Goal: Task Accomplishment & Management: Manage account settings

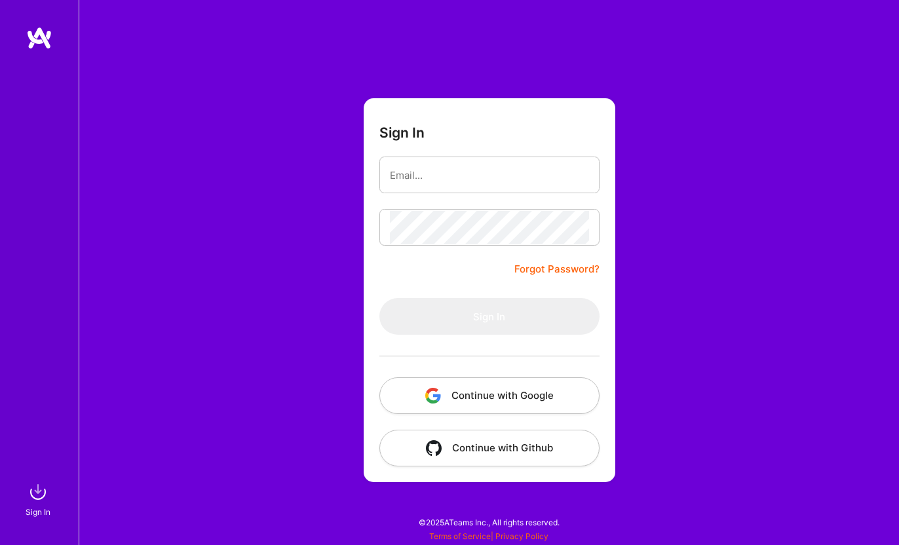
click at [497, 391] on button "Continue with Google" at bounding box center [489, 395] width 220 height 37
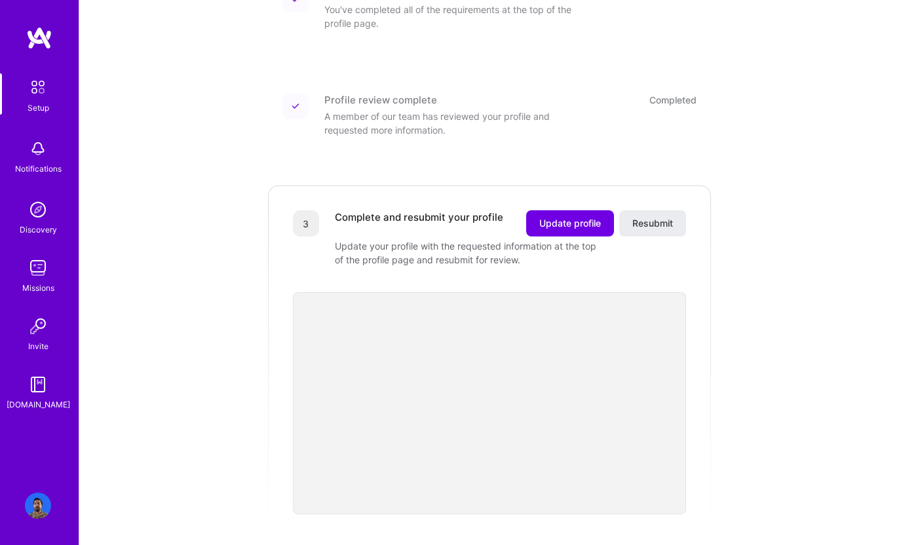
scroll to position [256, 0]
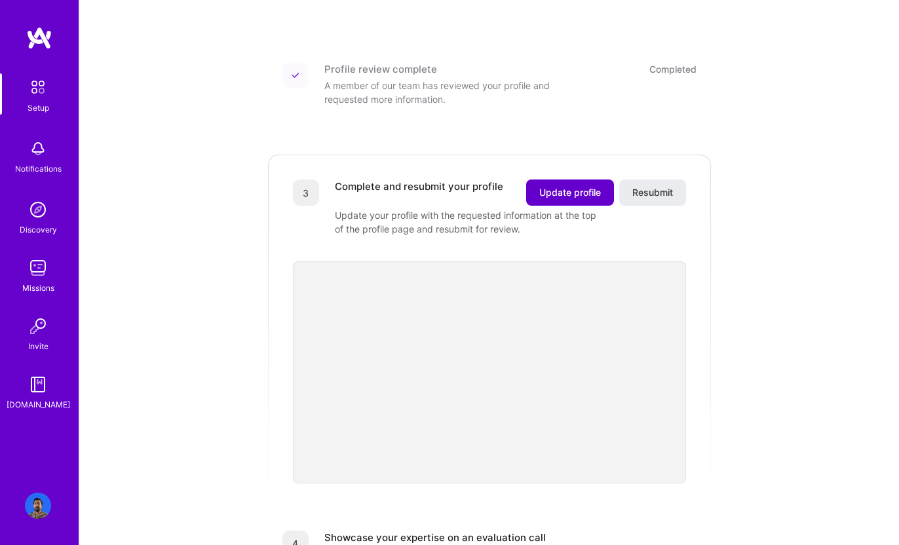
click at [544, 186] on span "Update profile" at bounding box center [570, 192] width 62 height 13
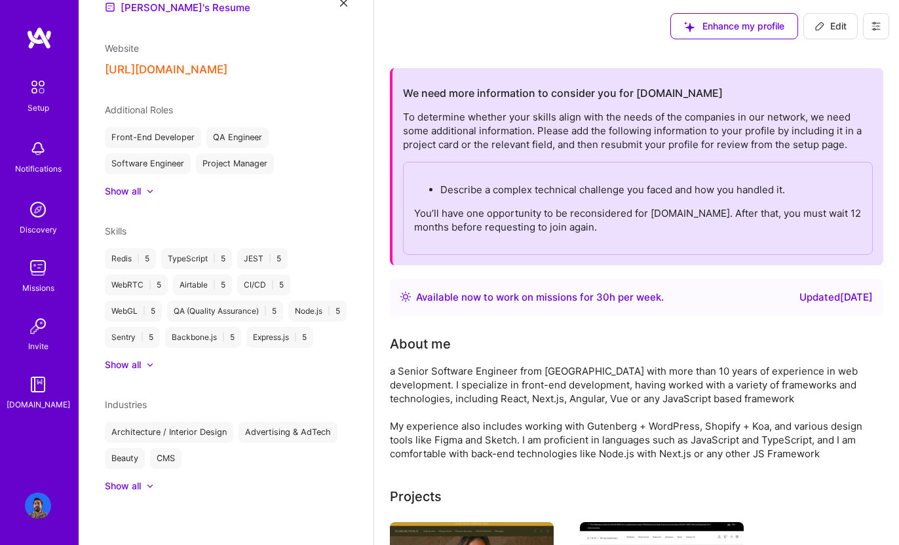
click at [822, 23] on icon at bounding box center [820, 26] width 8 height 8
select select "MX"
select select "Right Now"
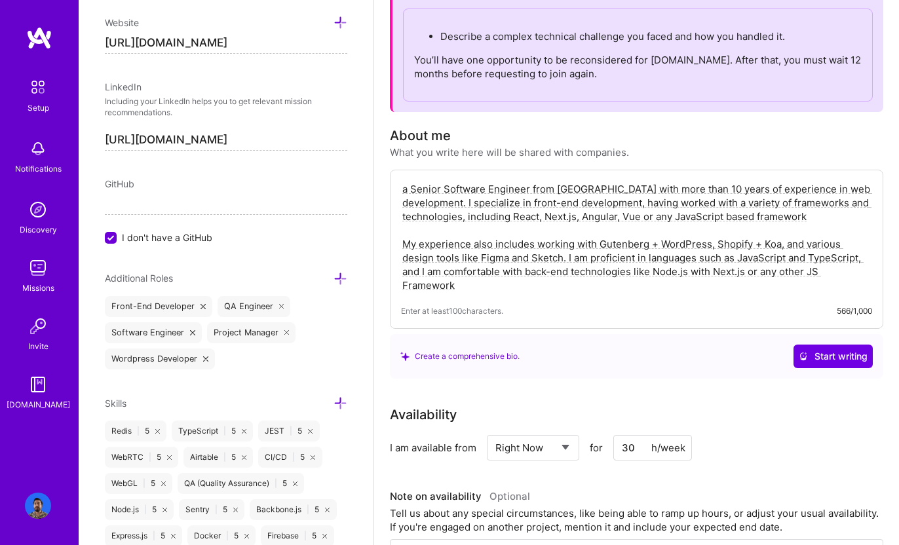
scroll to position [154, 0]
click at [643, 294] on div "a Senior Software Engineer from [GEOGRAPHIC_DATA] with more than 10 years of ex…" at bounding box center [636, 248] width 493 height 159
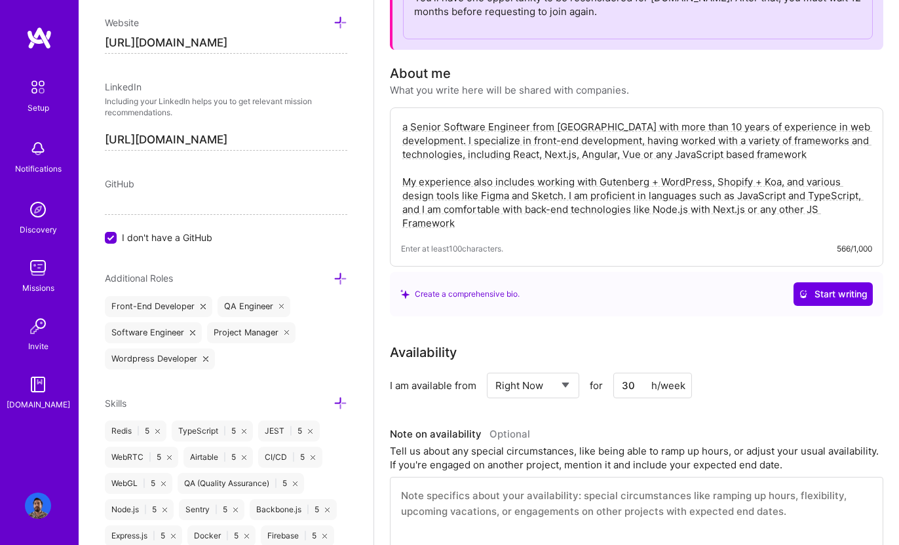
scroll to position [237, 0]
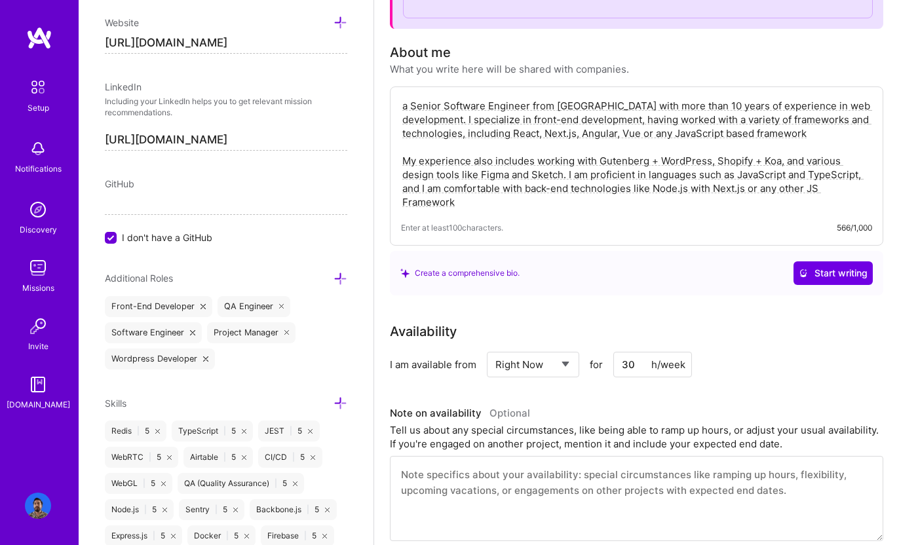
click at [571, 207] on textarea "a Senior Software Engineer from [GEOGRAPHIC_DATA] with more than 10 years of ex…" at bounding box center [636, 154] width 471 height 113
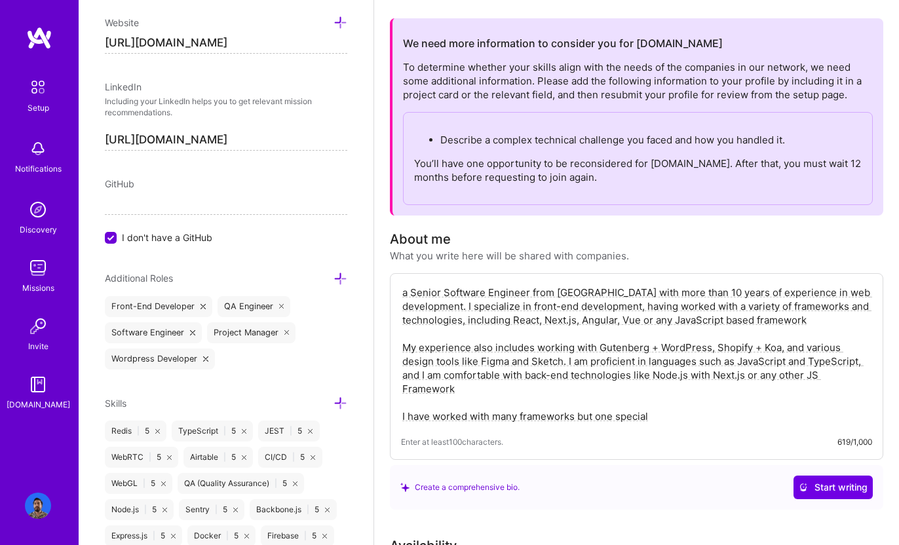
scroll to position [54, 0]
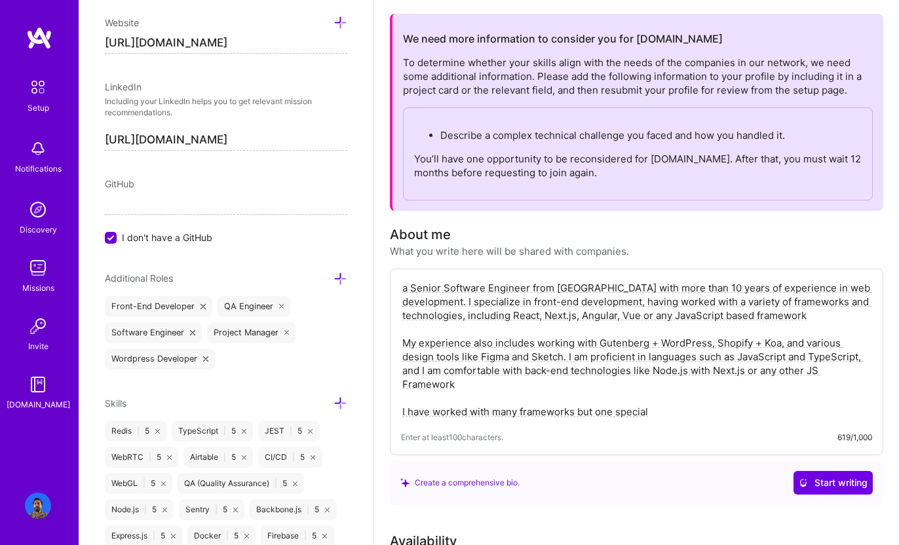
click at [522, 134] on p "Describe a complex technical challenge you faced and how you handled it." at bounding box center [650, 135] width 421 height 14
click at [553, 134] on p "Describe a complex technical challenge you faced and how you handled it." at bounding box center [650, 135] width 421 height 14
copy p "complex technical"
click at [611, 139] on p "Describe a complex technical challenge you faced and how you handled it." at bounding box center [650, 135] width 421 height 14
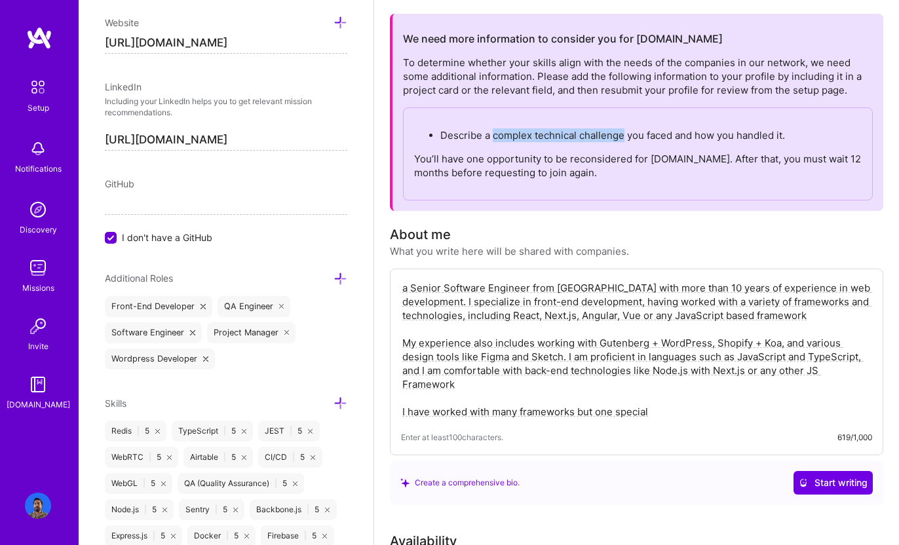
copy p "complex technical challenge"
click at [686, 411] on textarea "a Senior Software Engineer from [GEOGRAPHIC_DATA] with more than 10 years of ex…" at bounding box center [636, 350] width 471 height 140
paste textarea "complex technical challenge"
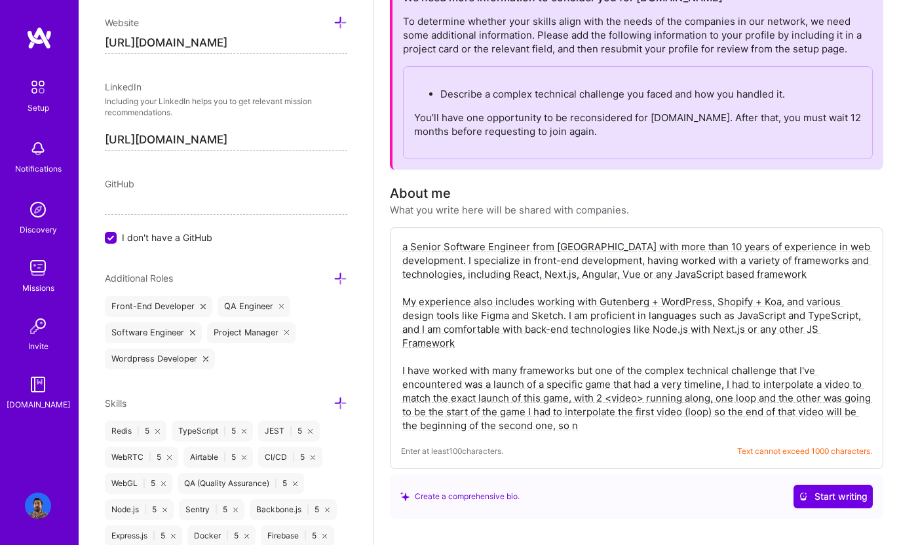
scroll to position [131, 0]
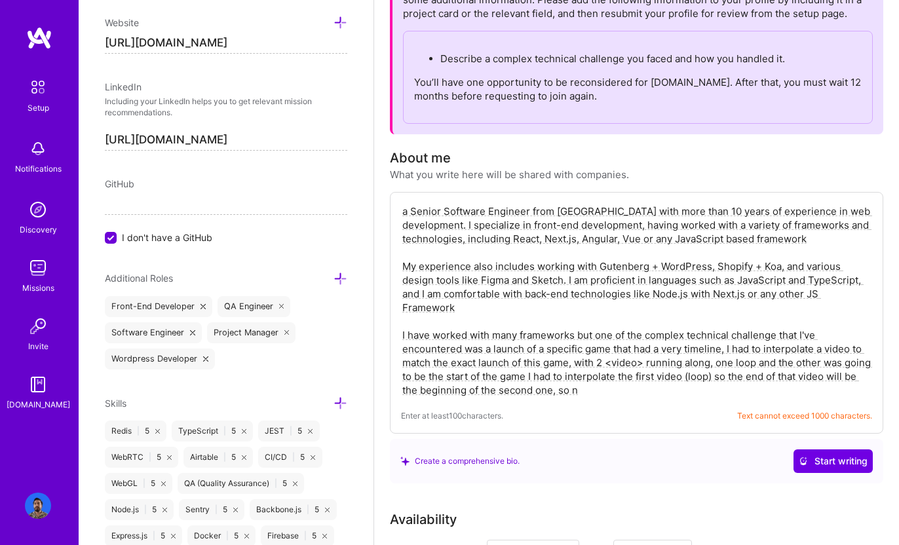
click at [474, 326] on textarea "a Senior Software Engineer from [GEOGRAPHIC_DATA] with more than 10 years of ex…" at bounding box center [636, 300] width 471 height 195
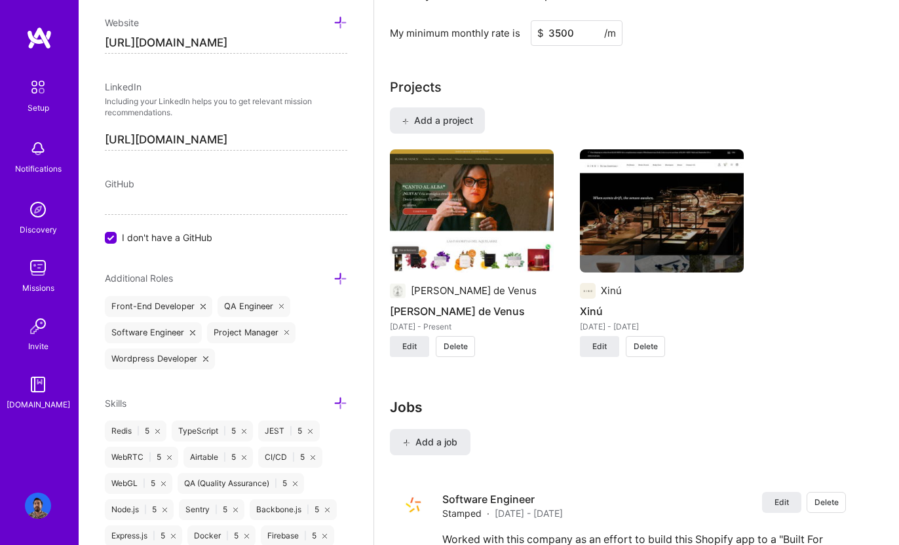
scroll to position [867, 0]
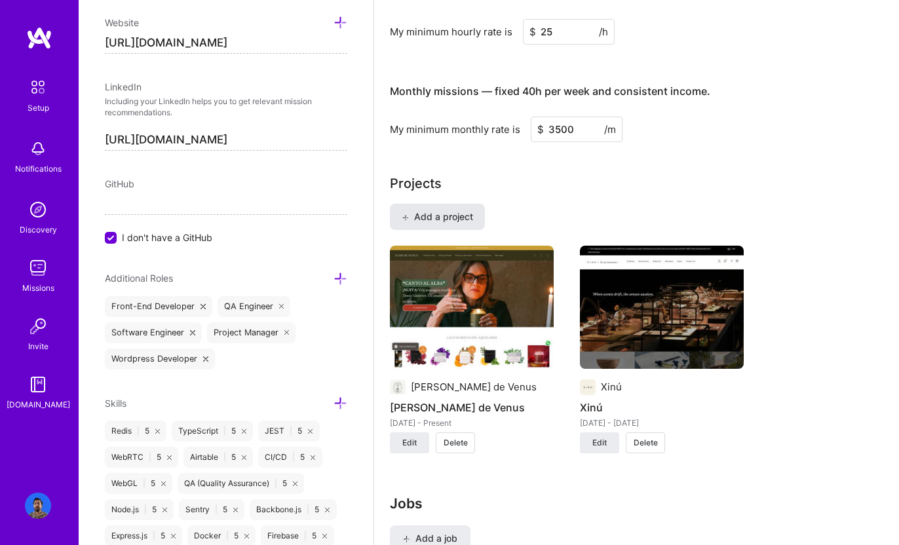
type textarea "a Senior Software Engineer from [GEOGRAPHIC_DATA] with more than 10 years of ex…"
click at [443, 219] on span "Add a project" at bounding box center [437, 216] width 71 height 13
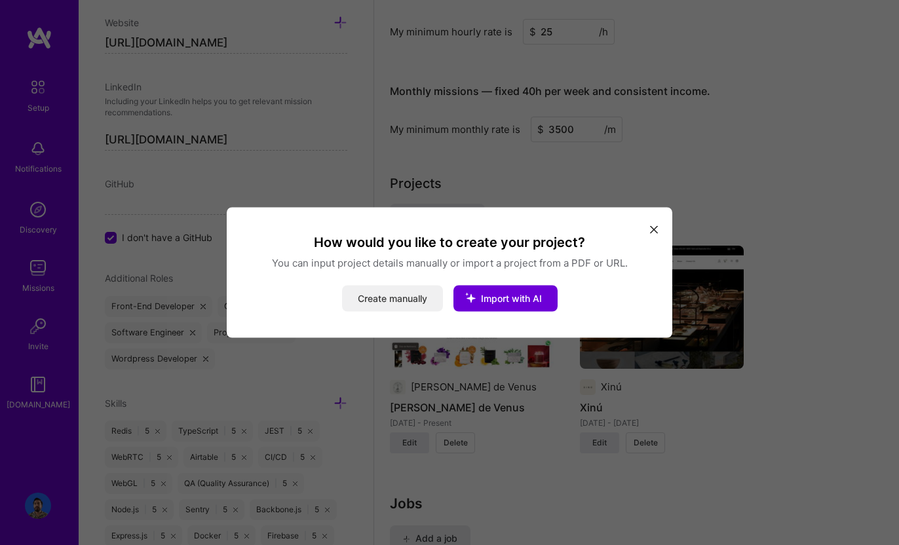
click at [403, 294] on button "Create manually" at bounding box center [392, 299] width 101 height 26
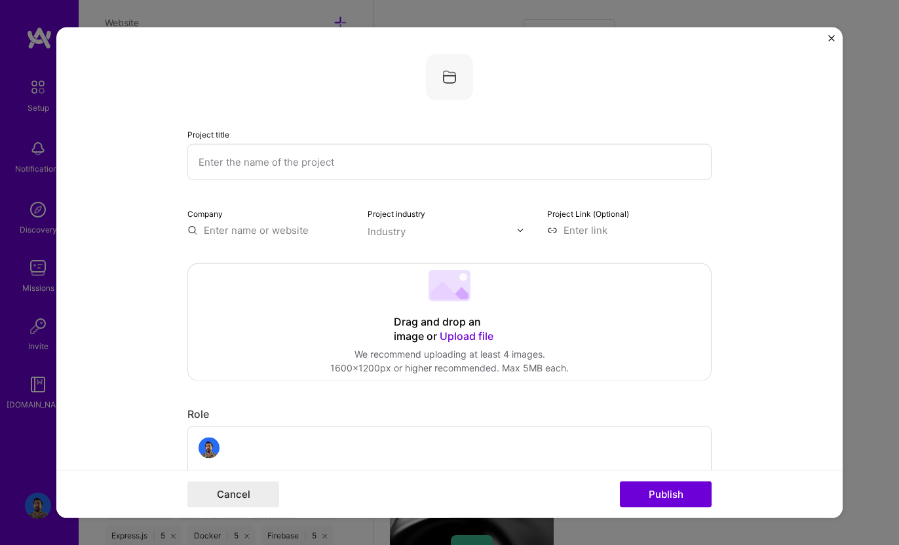
click at [299, 161] on input "text" at bounding box center [449, 162] width 524 height 36
type input "Olli Olli World"
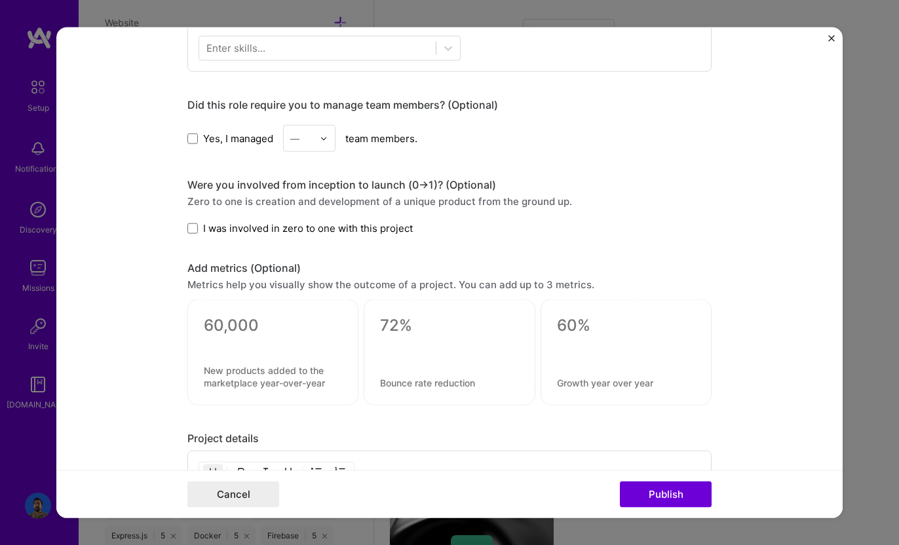
scroll to position [649, 0]
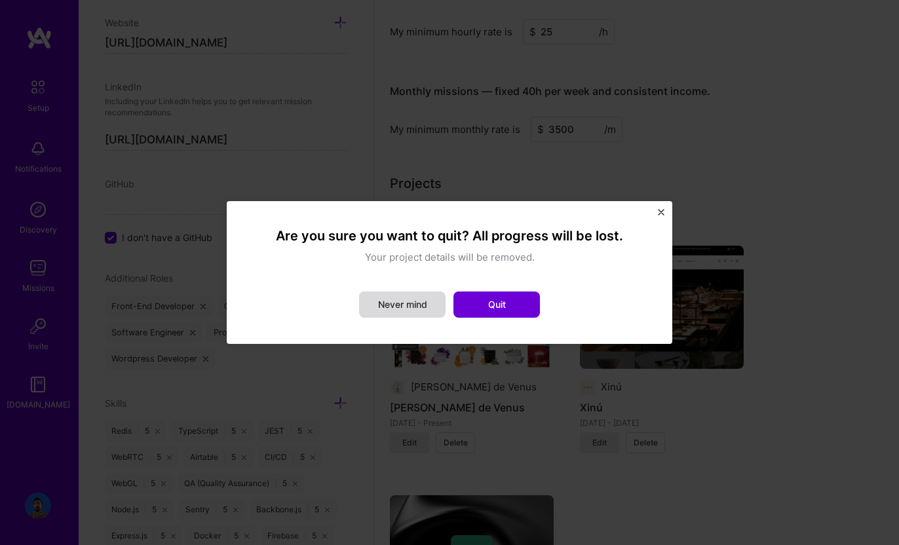
click at [423, 311] on button "Never mind" at bounding box center [402, 305] width 86 height 26
click at [521, 311] on button "Quit" at bounding box center [496, 305] width 86 height 26
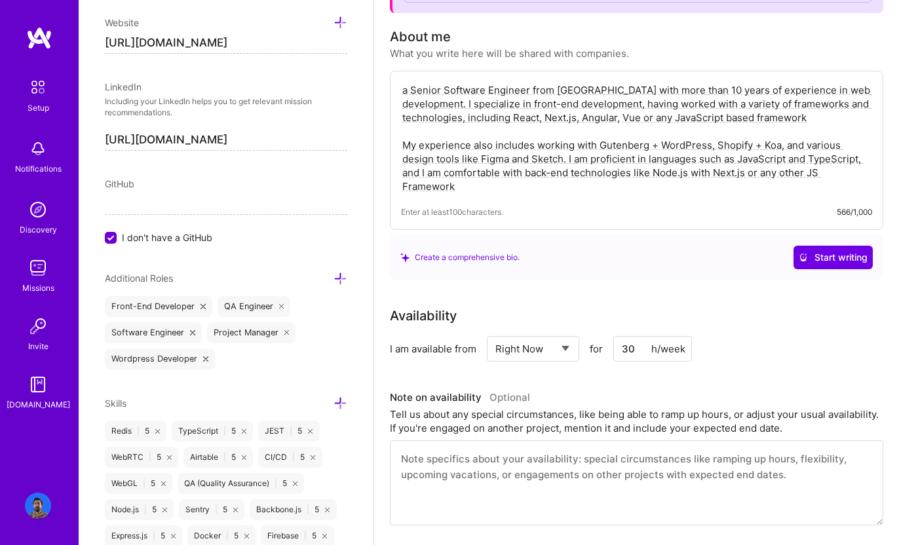
scroll to position [250, 0]
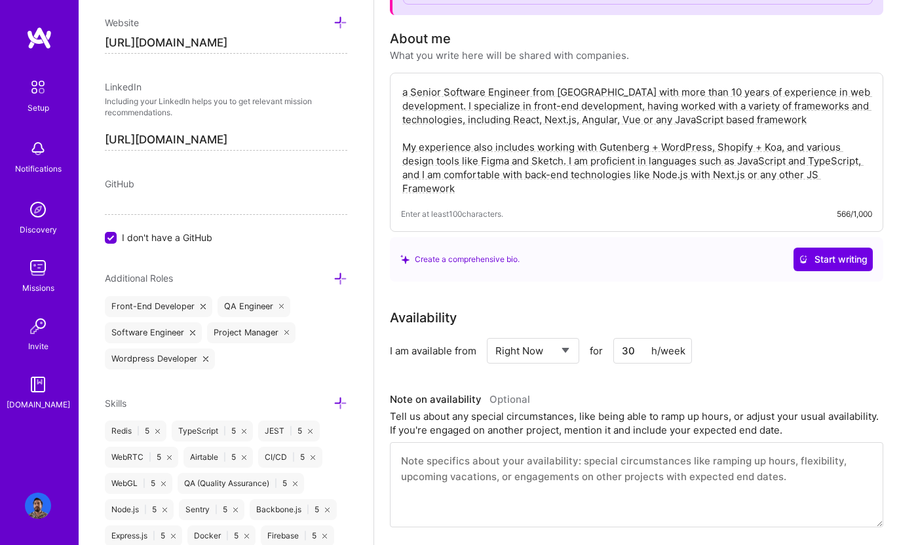
click at [547, 182] on textarea "a Senior Software Engineer from [GEOGRAPHIC_DATA] with more than 10 years of ex…" at bounding box center [636, 140] width 471 height 113
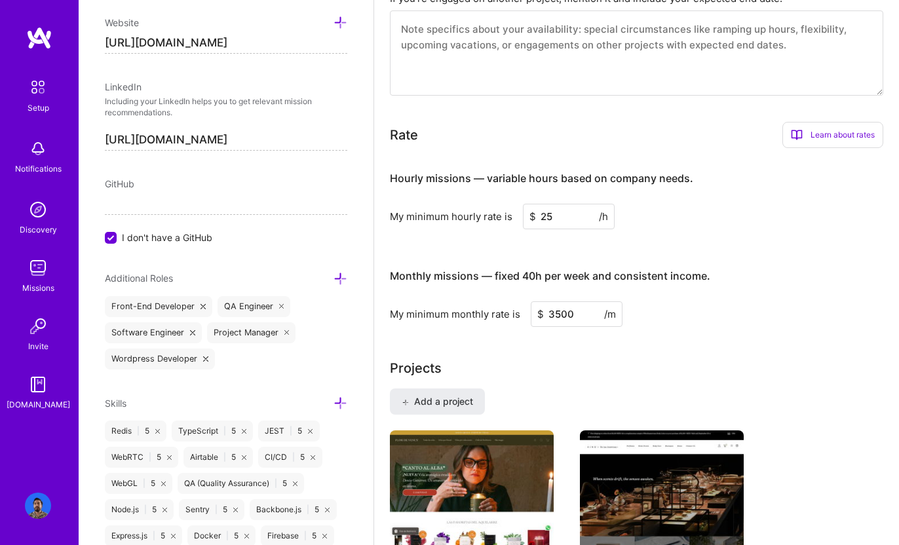
scroll to position [740, 0]
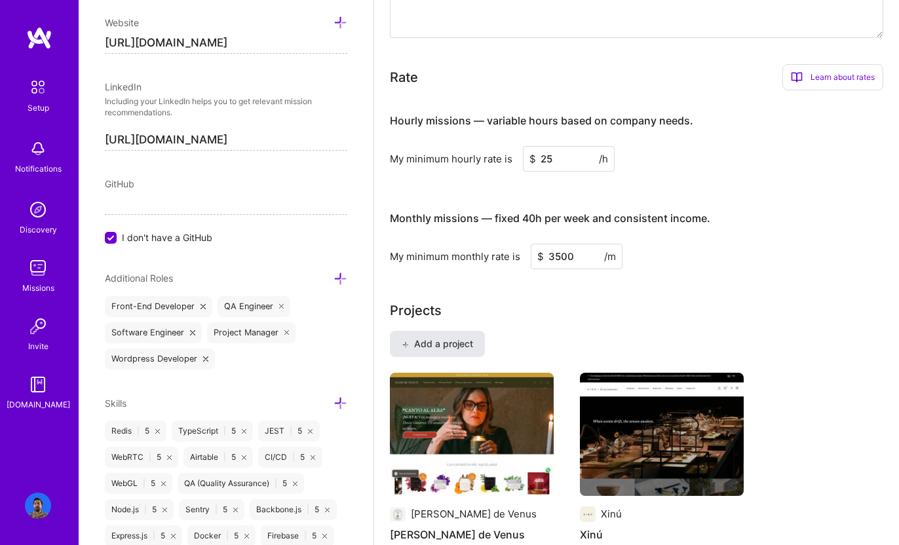
type textarea "a Senior Software Engineer from [GEOGRAPHIC_DATA] with more than 10 years of ex…"
click at [472, 338] on span "Add a project" at bounding box center [437, 343] width 71 height 13
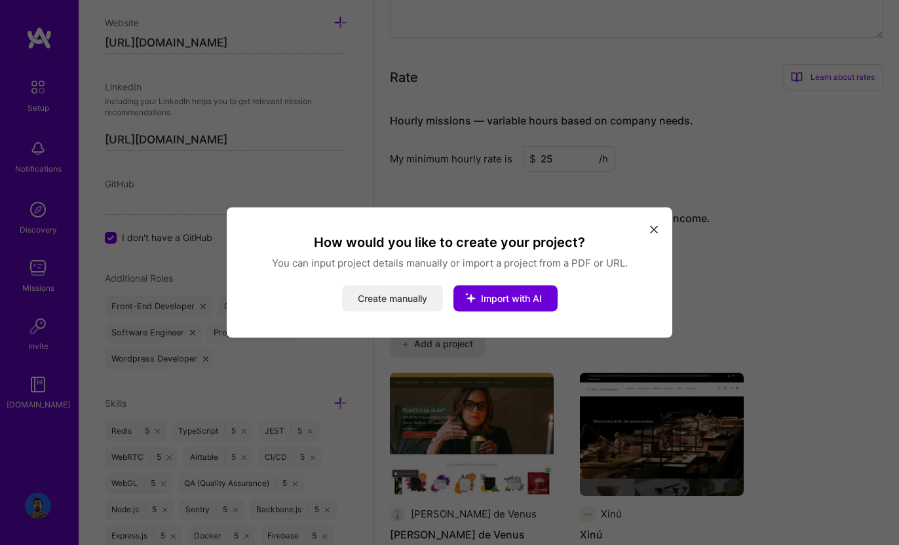
click at [383, 298] on button "Create manually" at bounding box center [392, 299] width 101 height 26
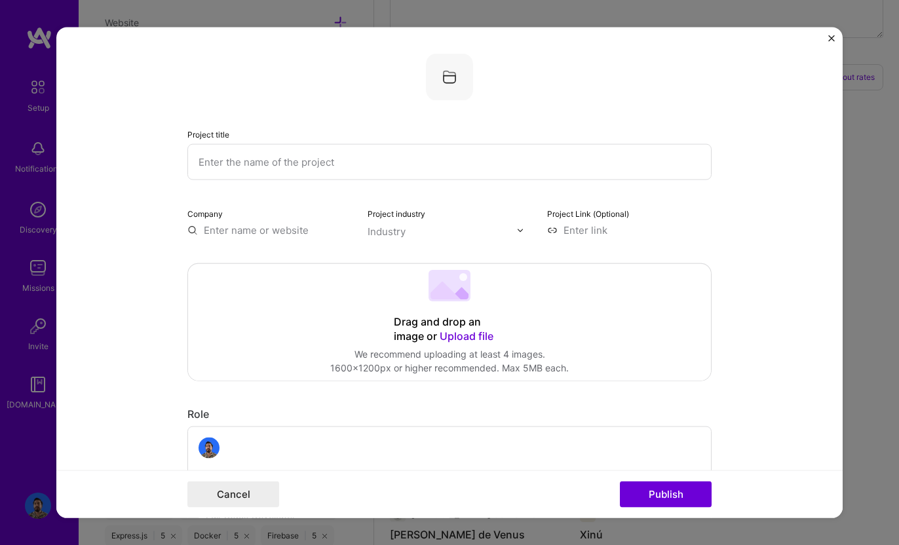
click at [309, 161] on input "text" at bounding box center [449, 162] width 524 height 36
type input "Olli Olli World"
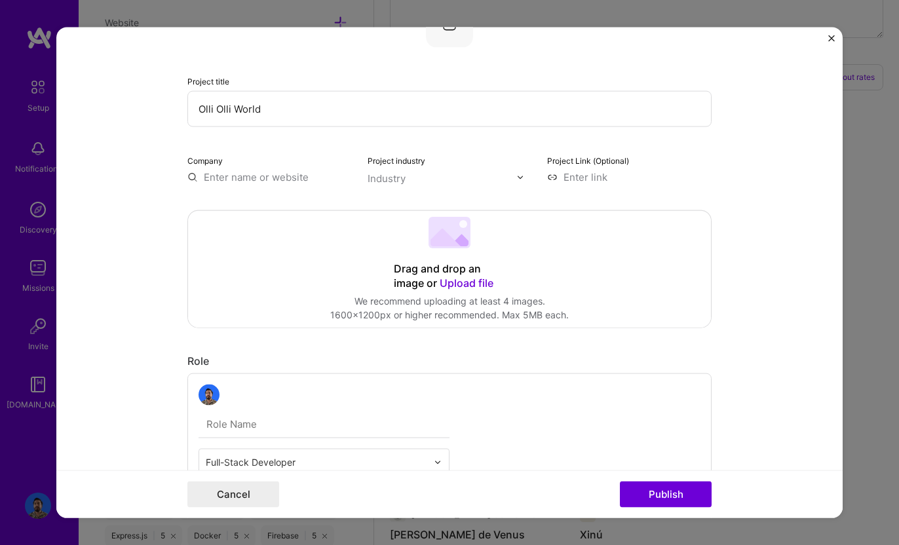
paste input "[URL][DOMAIN_NAME][DOMAIN_NAME]"
type input "[URL][DOMAIN_NAME][DOMAIN_NAME]"
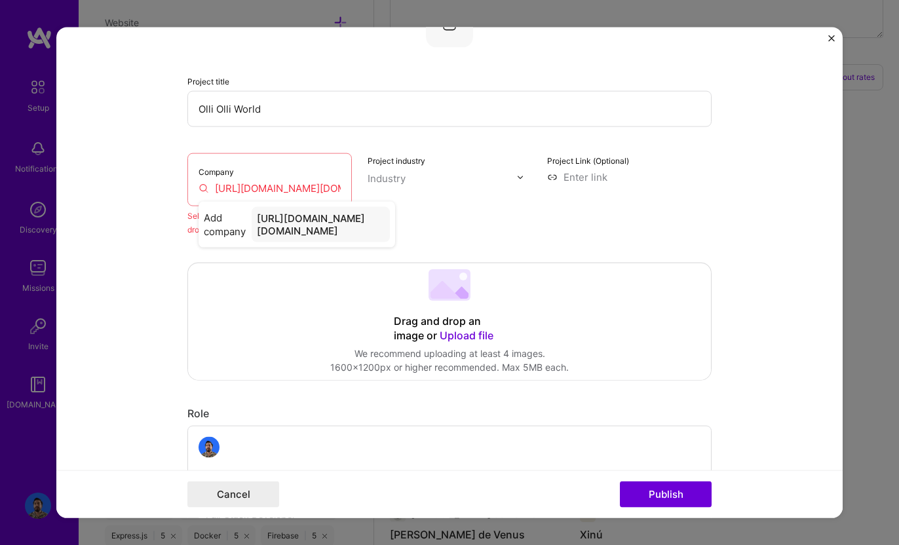
click at [295, 195] on div "Company [URL][DOMAIN_NAME][DOMAIN_NAME]" at bounding box center [269, 179] width 164 height 53
click at [292, 189] on input "[URL][DOMAIN_NAME][DOMAIN_NAME]" at bounding box center [270, 188] width 142 height 14
click at [284, 218] on div "Select an existing company from the dropdown or create a new one" at bounding box center [269, 223] width 164 height 28
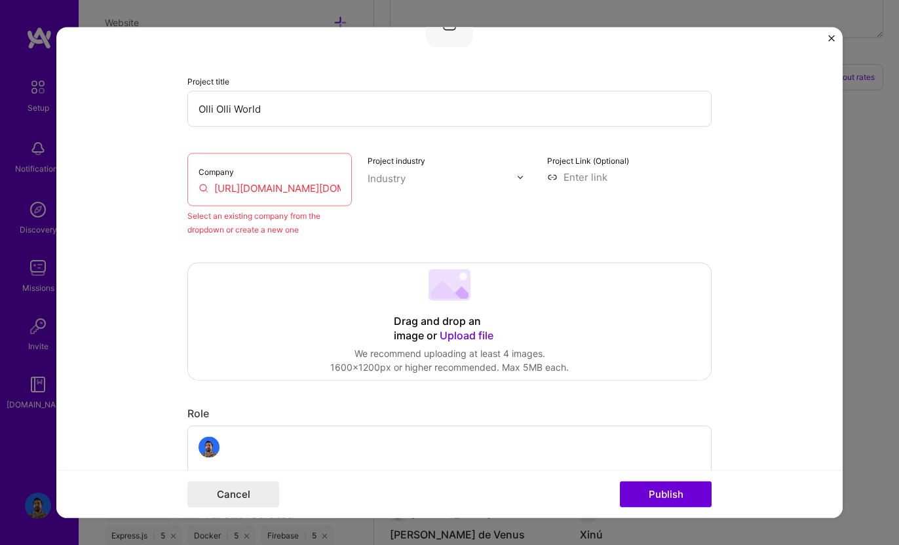
scroll to position [0, 0]
click at [337, 184] on input "[URL][DOMAIN_NAME][DOMAIN_NAME]" at bounding box center [270, 188] width 142 height 14
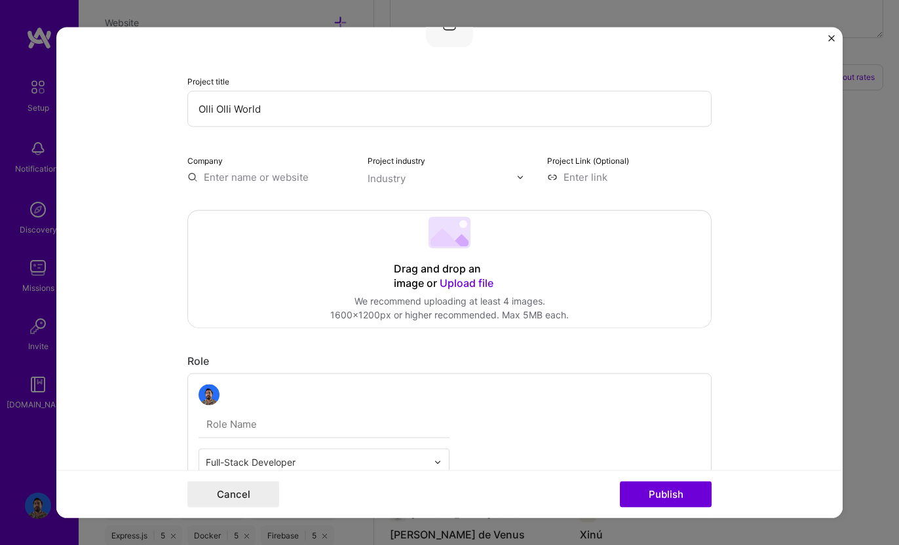
click at [584, 164] on label "Project Link (Optional)" at bounding box center [588, 161] width 82 height 10
click at [584, 181] on input at bounding box center [629, 177] width 164 height 14
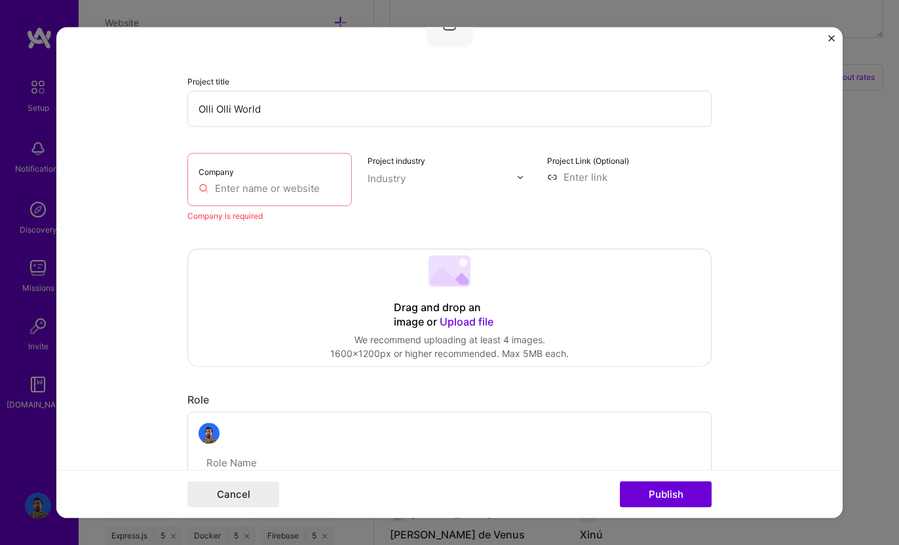
paste input "[URL][DOMAIN_NAME][DOMAIN_NAME]"
type input "[URL][DOMAIN_NAME][DOMAIN_NAME]"
click at [648, 189] on div "Project Link (Optional) [URL][DOMAIN_NAME][DOMAIN_NAME]" at bounding box center [629, 187] width 164 height 69
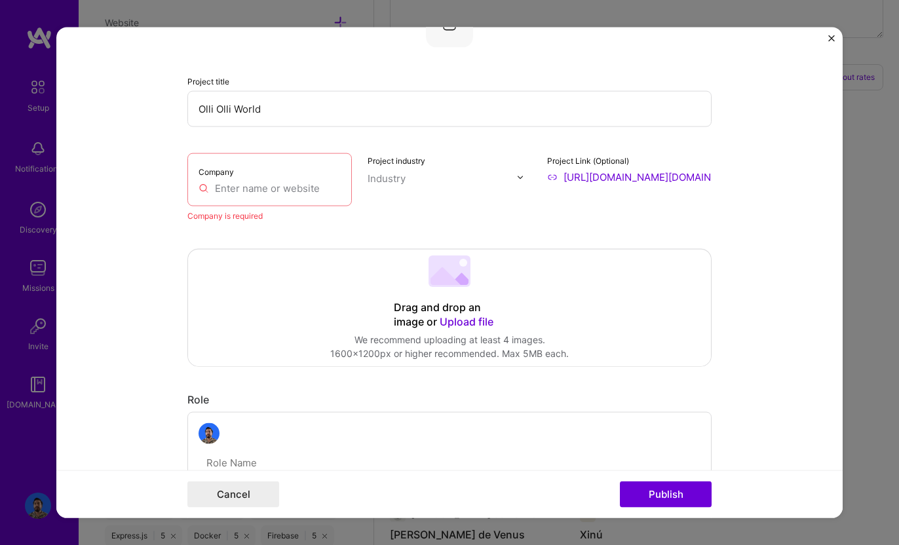
click at [230, 181] on input "text" at bounding box center [270, 188] width 142 height 14
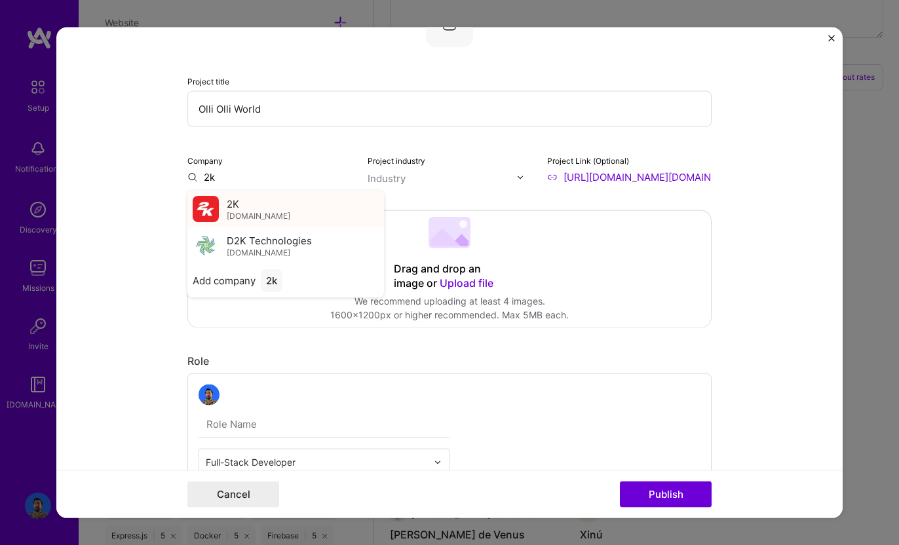
click at [241, 204] on div "2K [DOMAIN_NAME]" at bounding box center [259, 209] width 64 height 24
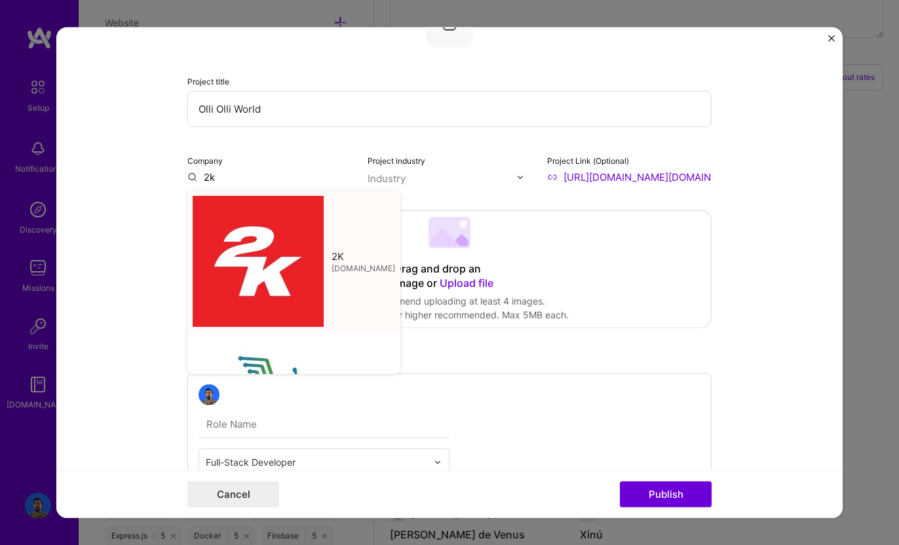
type input "2K"
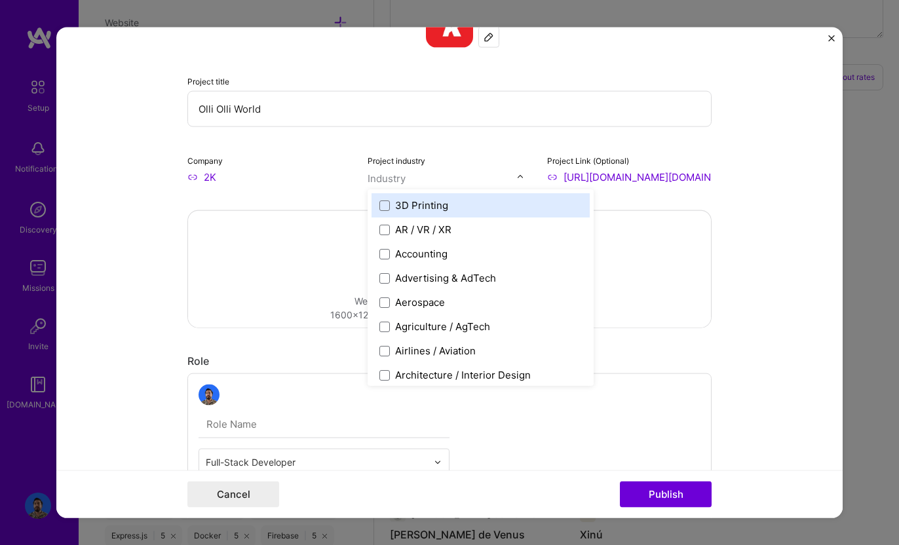
click at [391, 182] on div "Industry" at bounding box center [387, 179] width 38 height 14
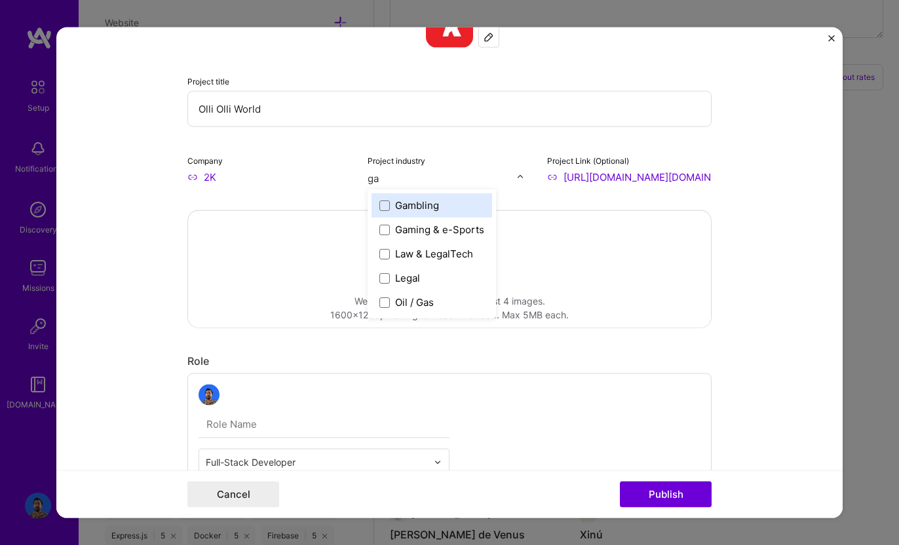
type input "gam"
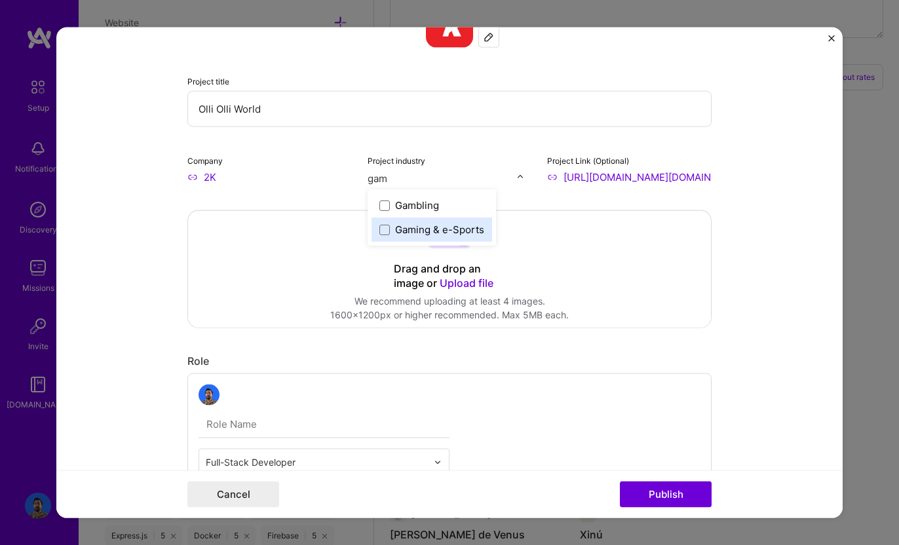
click at [417, 226] on div "Gaming & e-Sports" at bounding box center [439, 230] width 89 height 14
click at [464, 154] on div "Project industry Industry 1" at bounding box center [450, 168] width 164 height 31
click at [517, 271] on div "Drag and drop an image or Upload file Upload file We recommend uploading at lea…" at bounding box center [449, 269] width 523 height 117
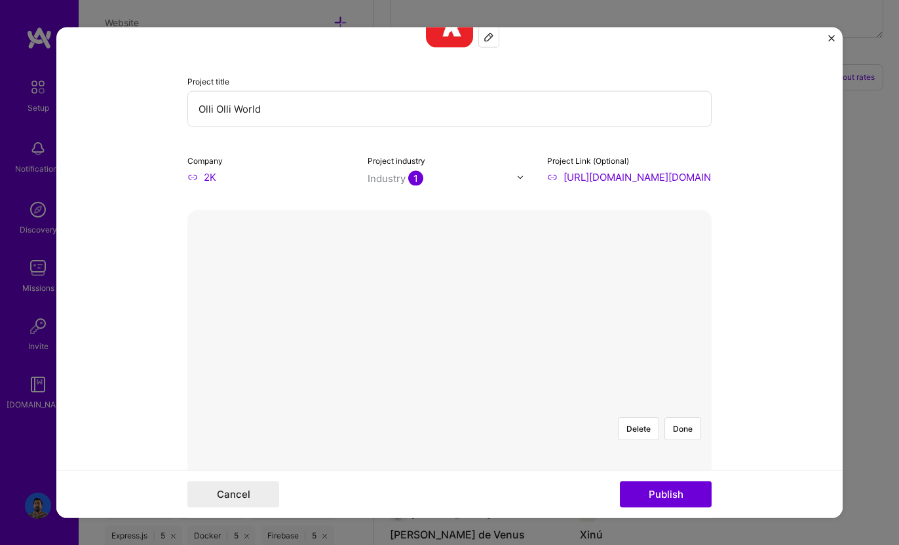
click at [773, 261] on form "Project title Olli Olli World Company 2K Project industry Industry 1 Project Li…" at bounding box center [449, 273] width 786 height 491
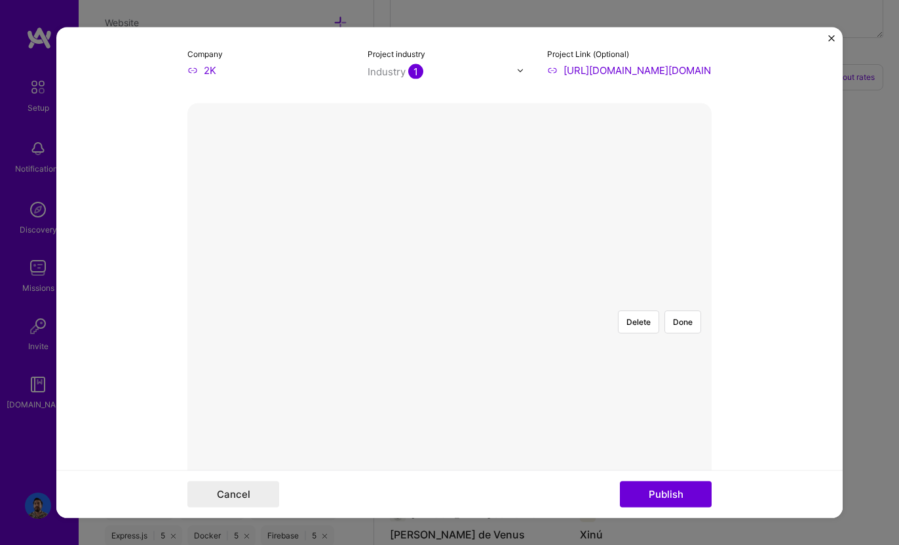
scroll to position [165, 0]
click at [696, 295] on div at bounding box center [710, 491] width 523 height 393
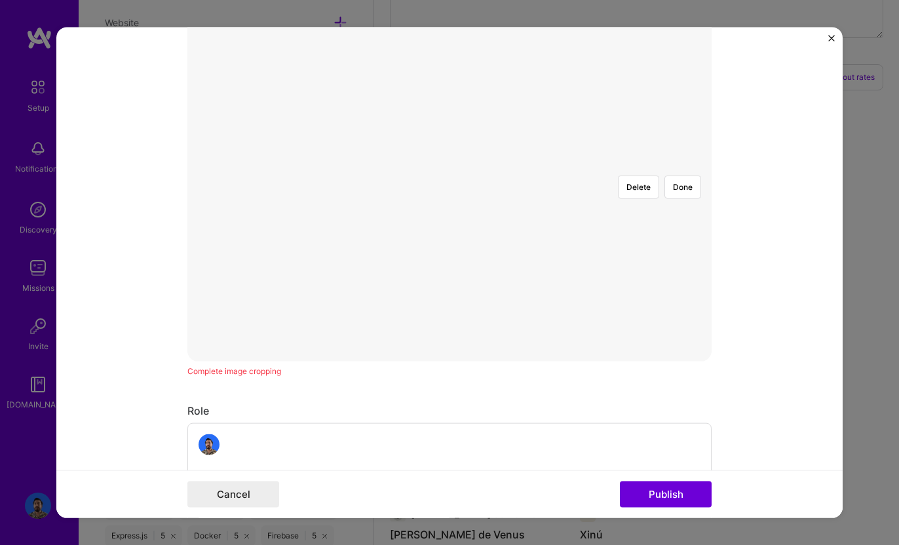
scroll to position [322, 0]
click at [759, 373] on form "Project title Olli Olli World Company 2K Project industry Industry 1 Project Li…" at bounding box center [449, 273] width 786 height 491
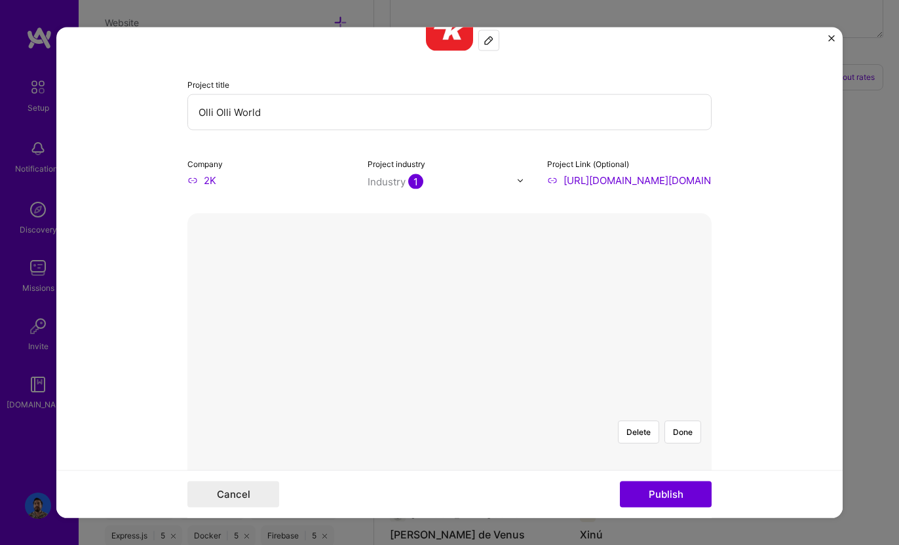
scroll to position [35, 0]
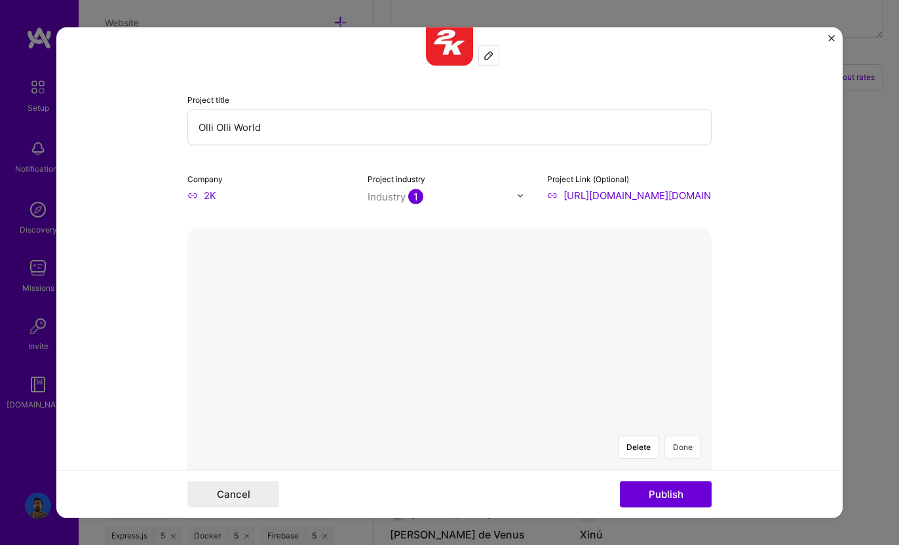
click at [679, 436] on button "Done" at bounding box center [682, 447] width 37 height 23
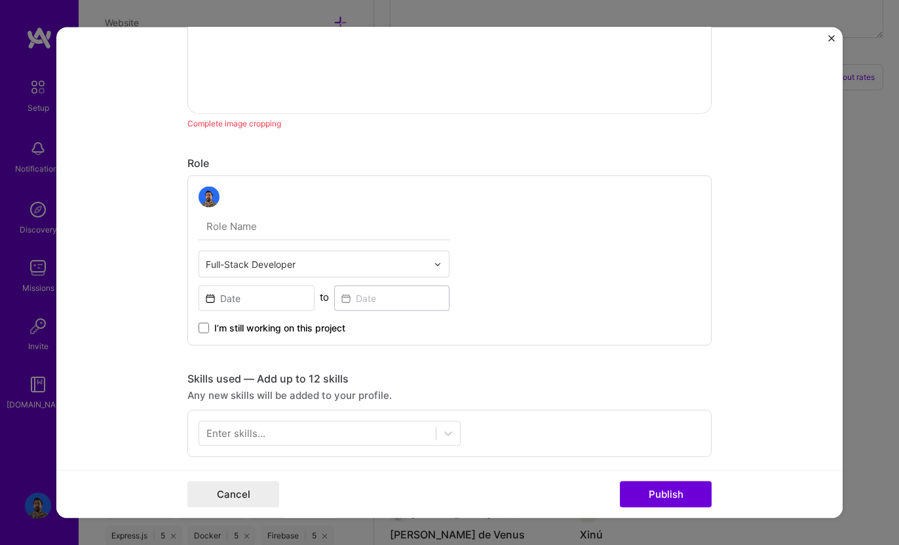
scroll to position [544, 0]
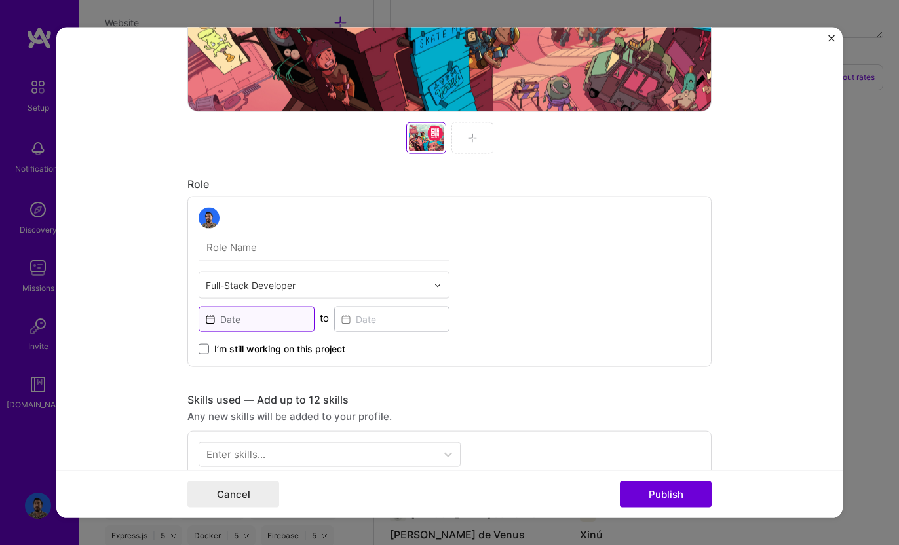
click at [242, 315] on input at bounding box center [257, 320] width 116 height 26
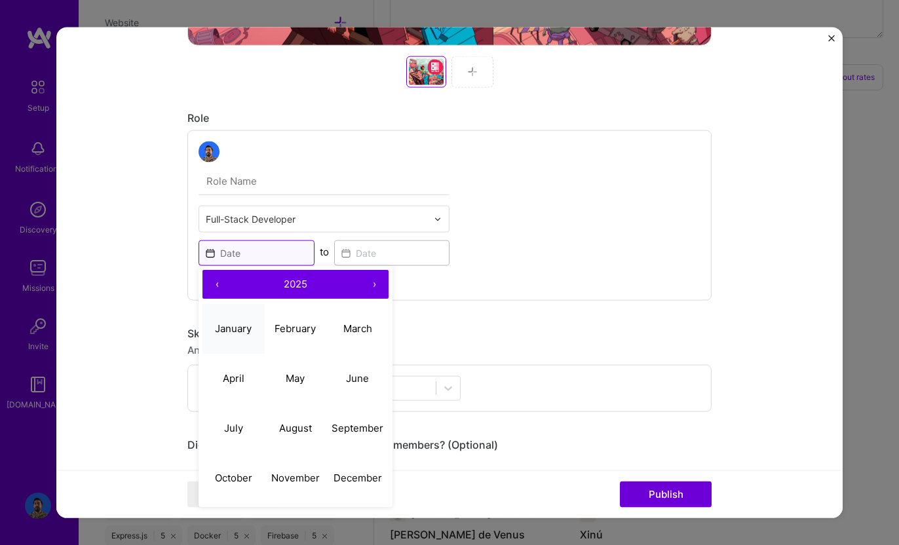
scroll to position [620, 0]
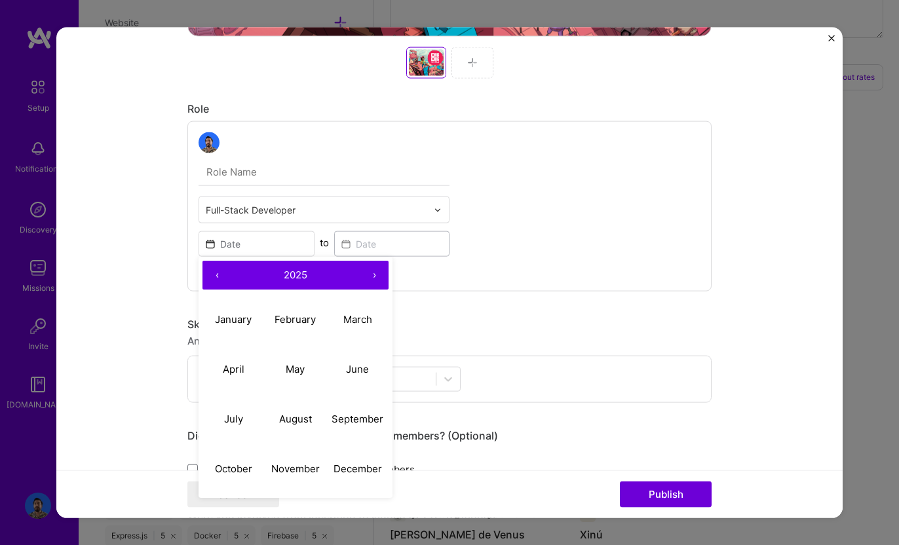
click at [221, 276] on button "‹" at bounding box center [216, 275] width 29 height 29
click at [309, 460] on button "November" at bounding box center [296, 469] width 62 height 50
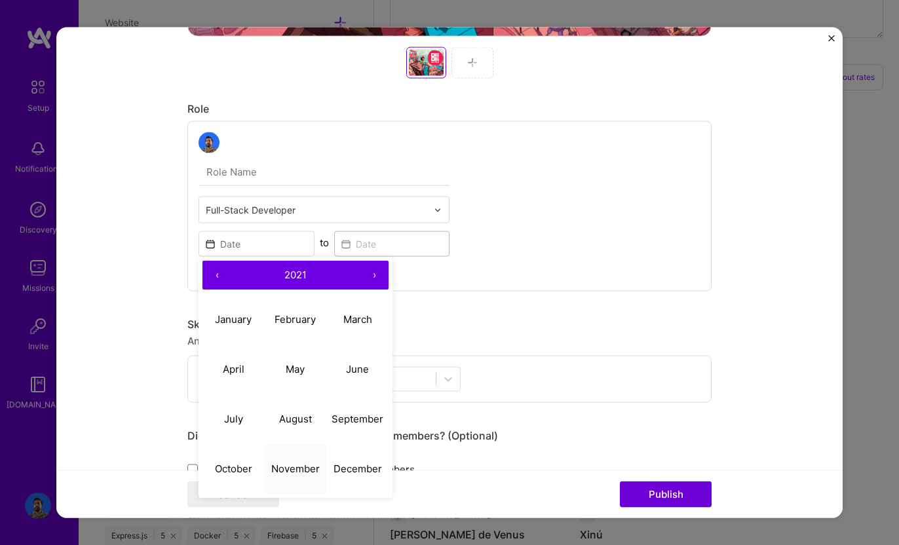
type input "[DATE]"
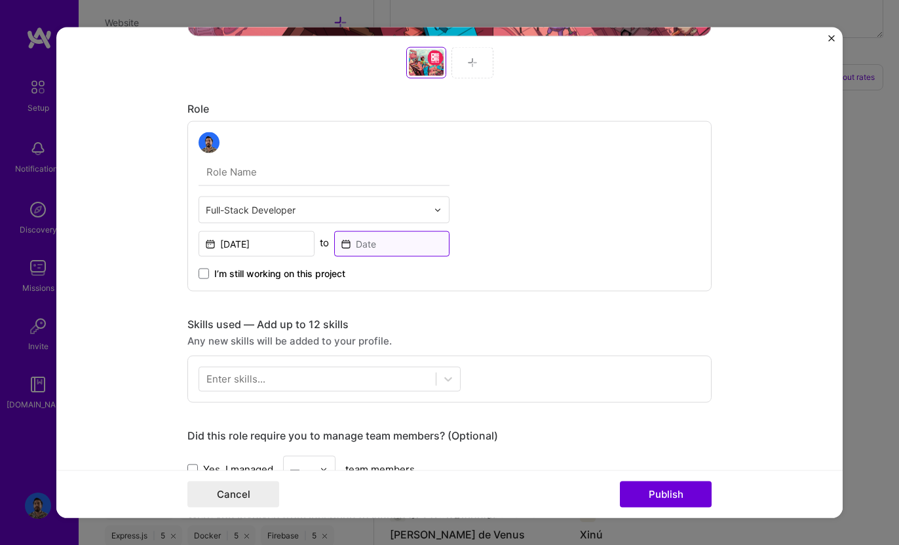
click at [359, 254] on input at bounding box center [392, 244] width 116 height 26
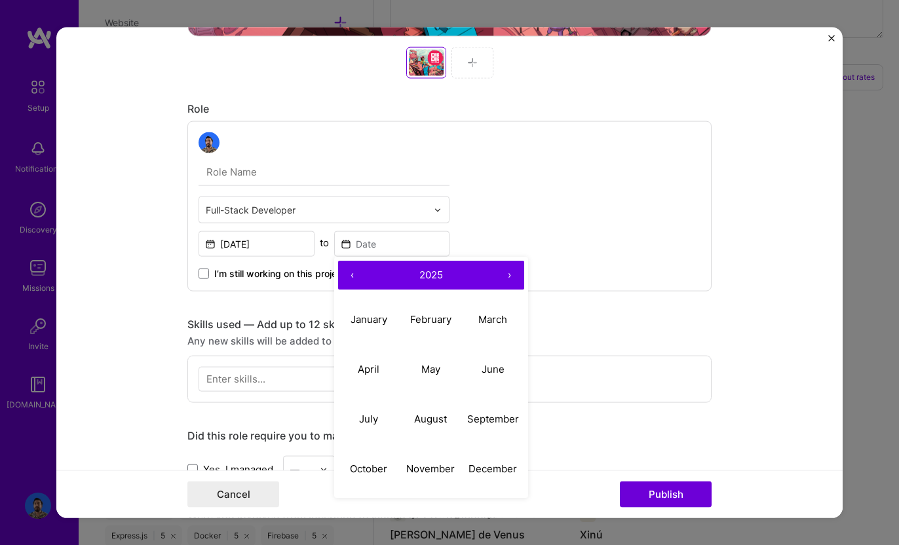
click at [345, 276] on button "‹" at bounding box center [352, 275] width 29 height 29
click at [361, 311] on button "January" at bounding box center [369, 319] width 62 height 50
type input "[DATE]"
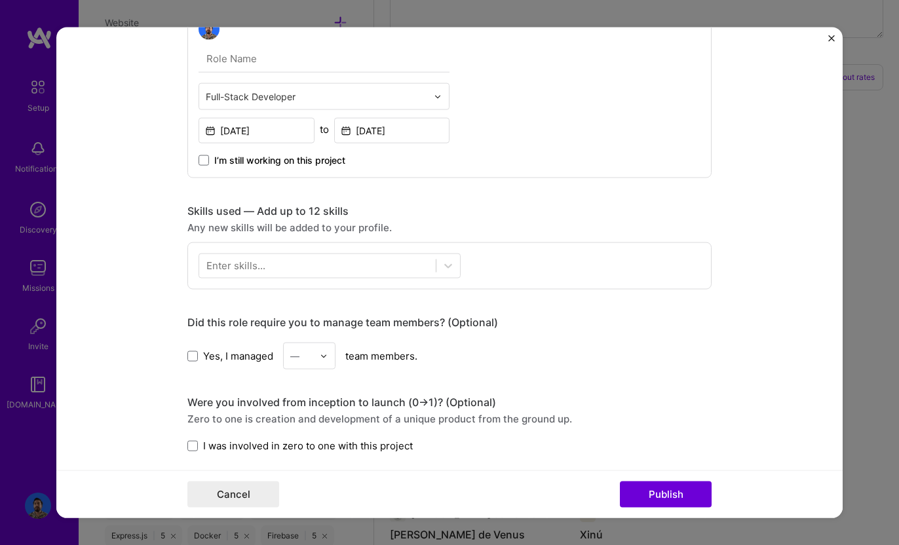
scroll to position [742, 0]
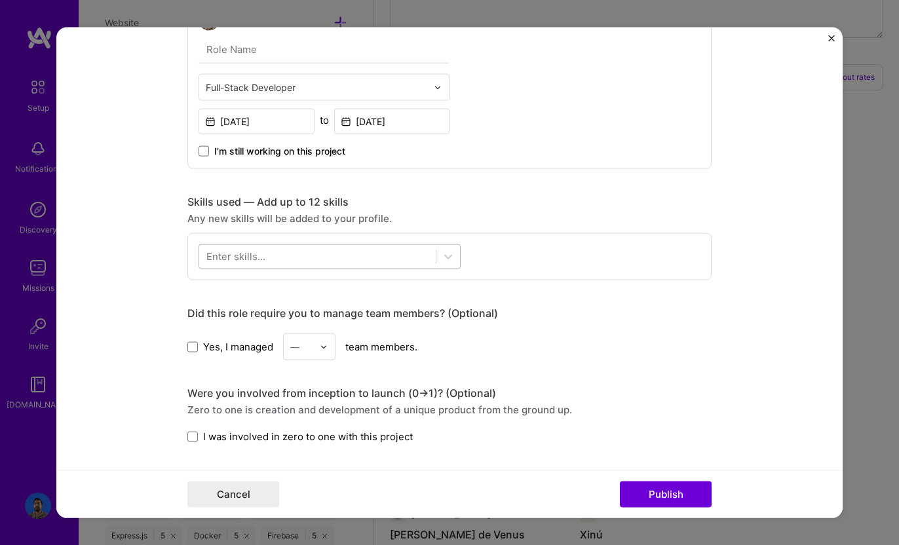
click at [266, 258] on div at bounding box center [317, 257] width 237 height 22
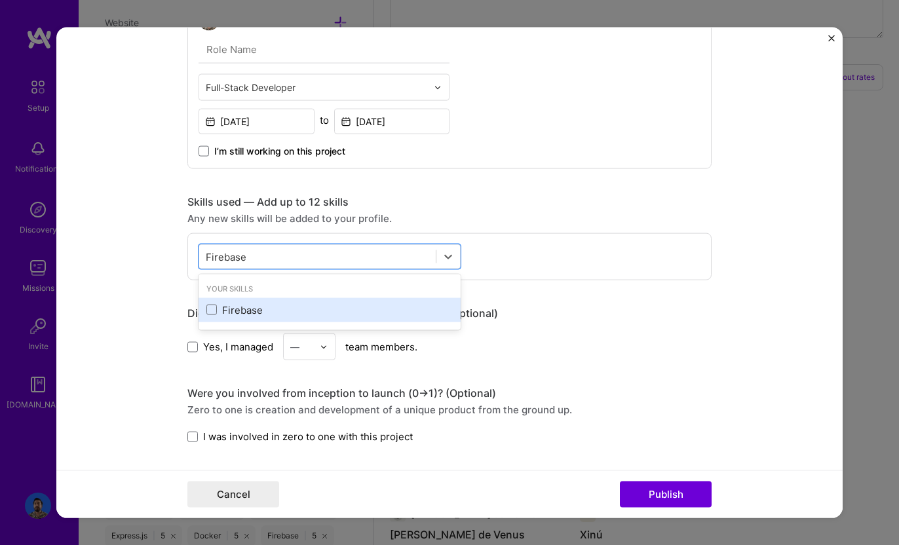
click at [251, 310] on div "Firebase" at bounding box center [329, 310] width 246 height 14
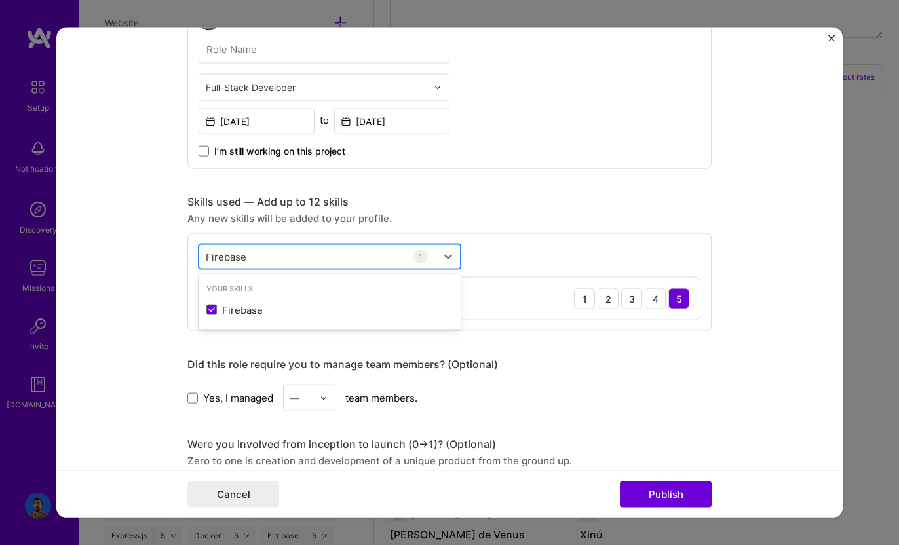
click at [240, 256] on input "Firebase" at bounding box center [226, 257] width 41 height 14
type input "a"
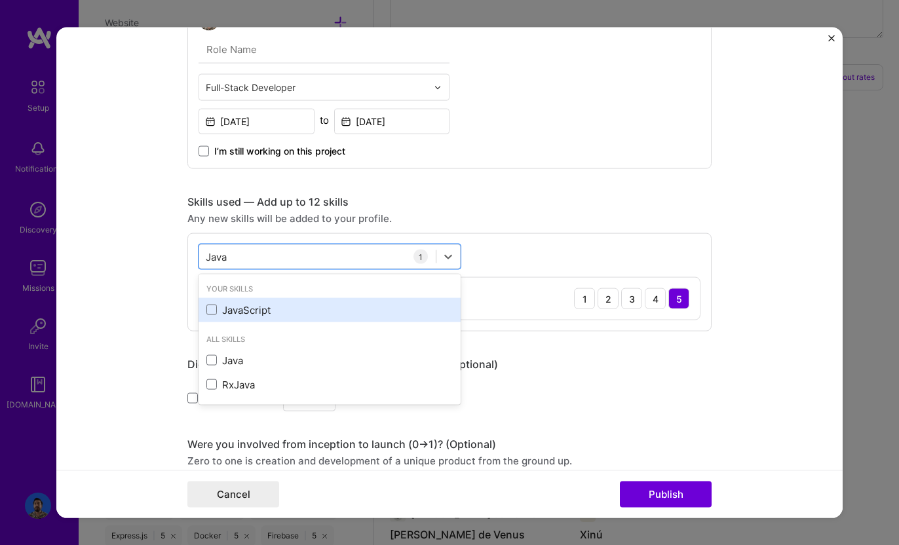
click at [233, 308] on div "JavaScript" at bounding box center [329, 310] width 246 height 14
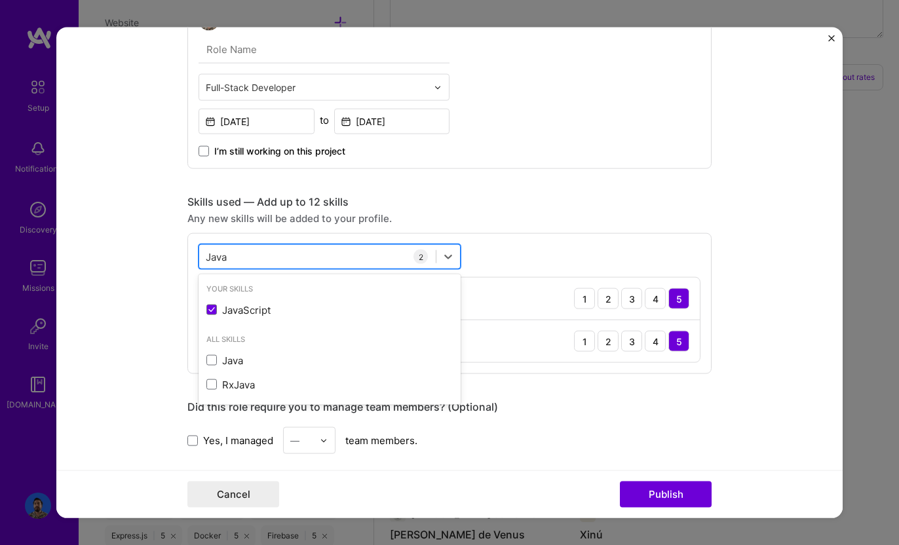
click at [233, 262] on div "Java Java" at bounding box center [317, 257] width 237 height 22
type input "J"
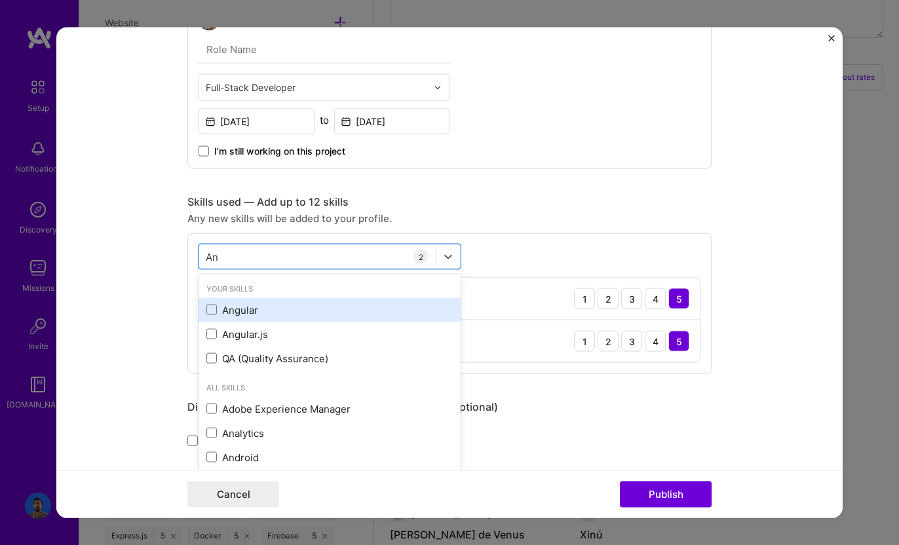
click at [241, 307] on div "Angular" at bounding box center [329, 310] width 246 height 14
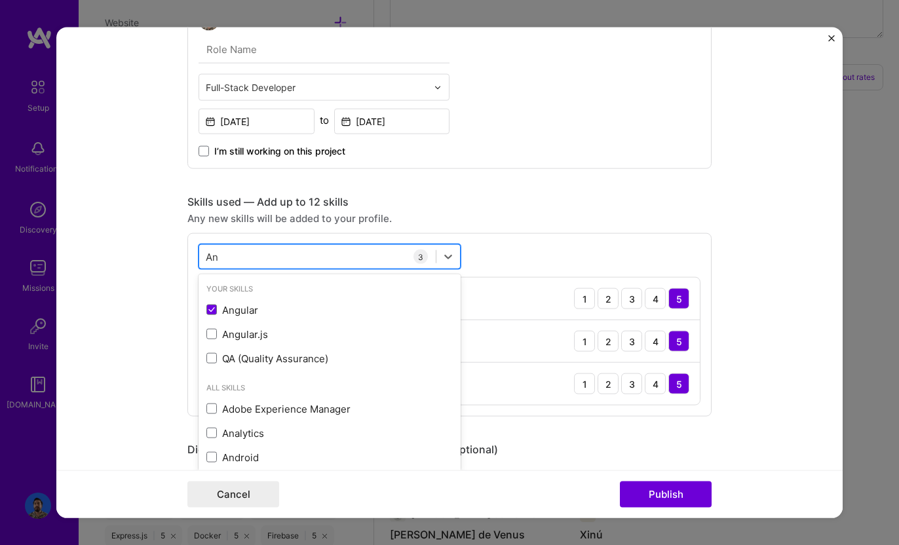
click at [235, 261] on div "An An" at bounding box center [317, 257] width 237 height 22
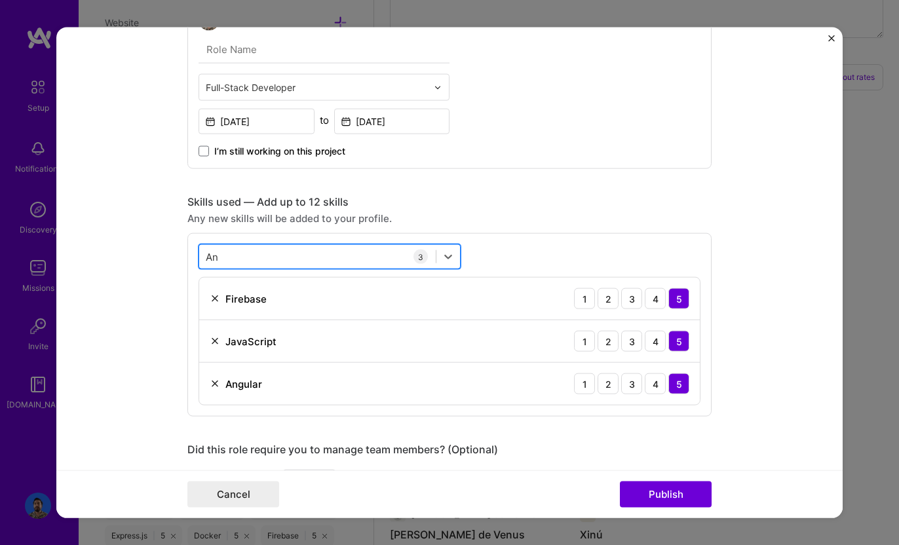
type input "A"
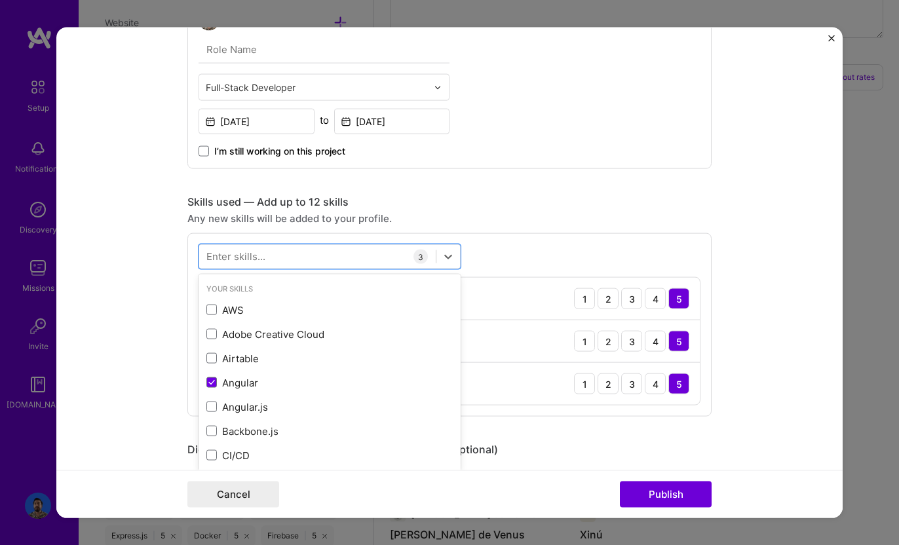
click at [154, 265] on form "Project title Olli Olli World Company 2K Project industry Industry 1 Project Li…" at bounding box center [449, 273] width 786 height 491
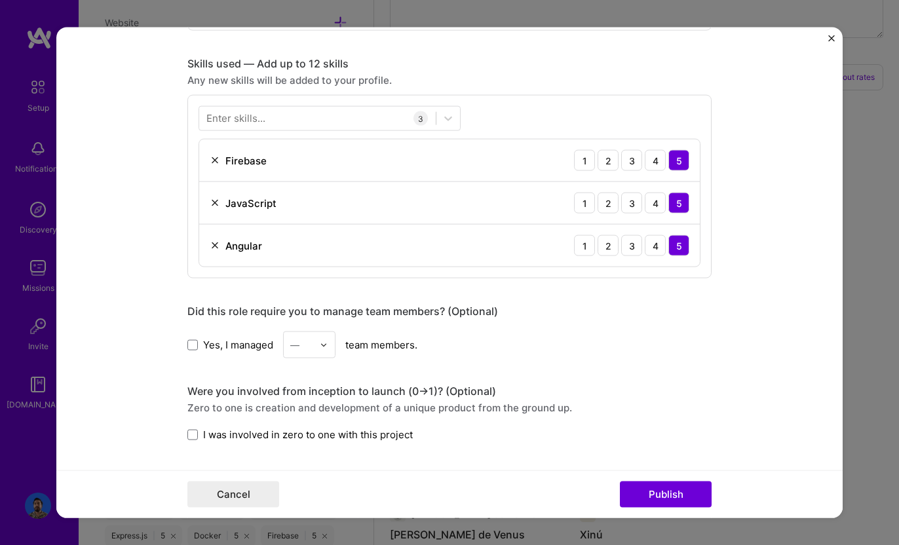
scroll to position [941, 0]
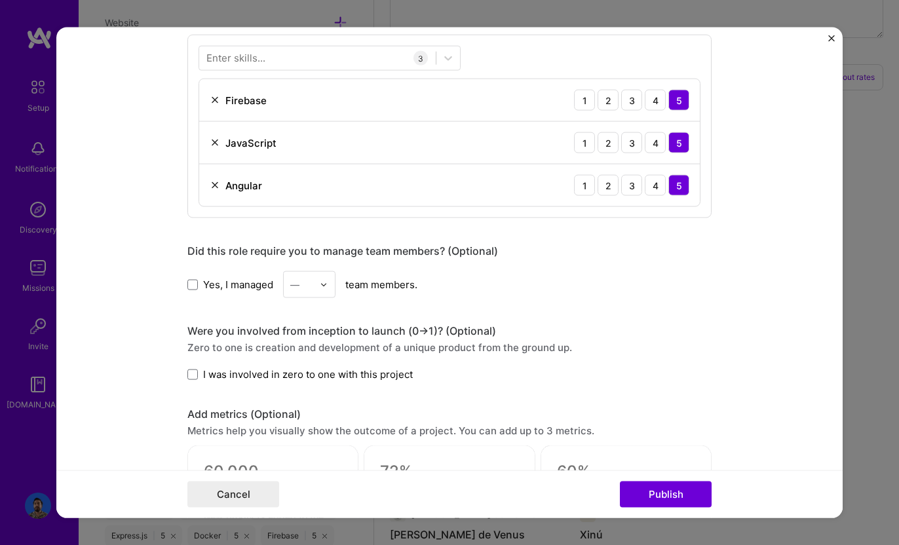
click at [234, 282] on span "Yes, I managed" at bounding box center [238, 284] width 70 height 14
click at [0, 0] on input "Yes, I managed" at bounding box center [0, 0] width 0 height 0
click at [338, 284] on div "Yes, I managed — team members." at bounding box center [449, 284] width 524 height 27
click at [318, 286] on div "—" at bounding box center [302, 285] width 36 height 26
click at [299, 387] on div "4" at bounding box center [309, 392] width 45 height 24
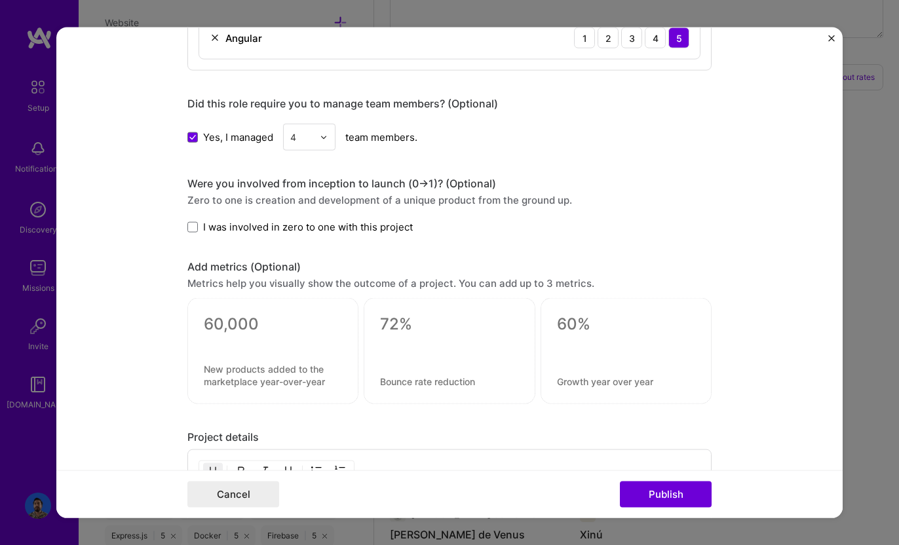
scroll to position [1092, 0]
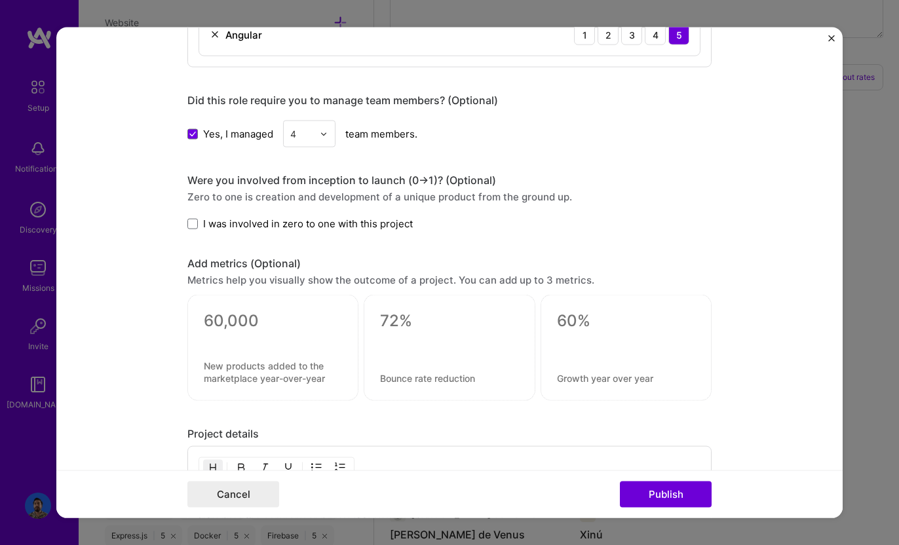
click at [271, 224] on span "I was involved in zero to one with this project" at bounding box center [308, 224] width 210 height 14
click at [0, 0] on input "I was involved in zero to one with this project" at bounding box center [0, 0] width 0 height 0
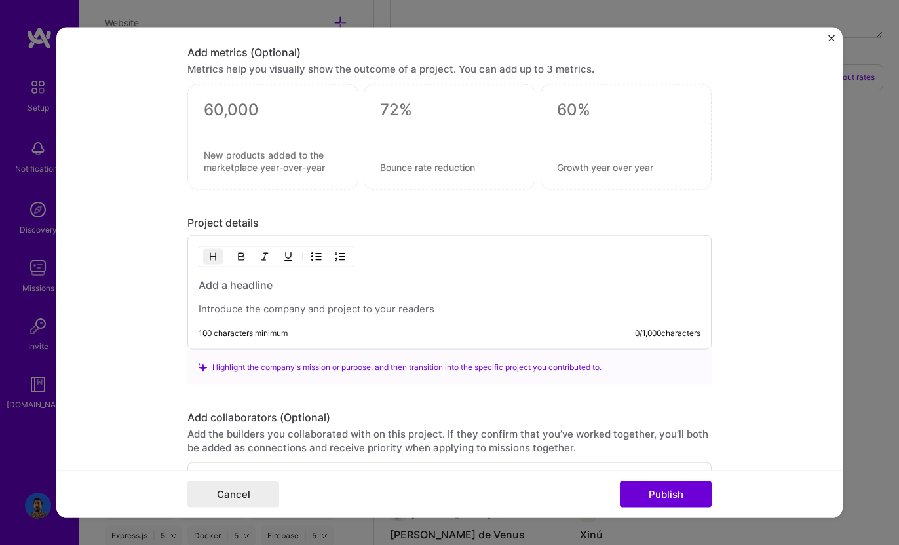
scroll to position [1299, 0]
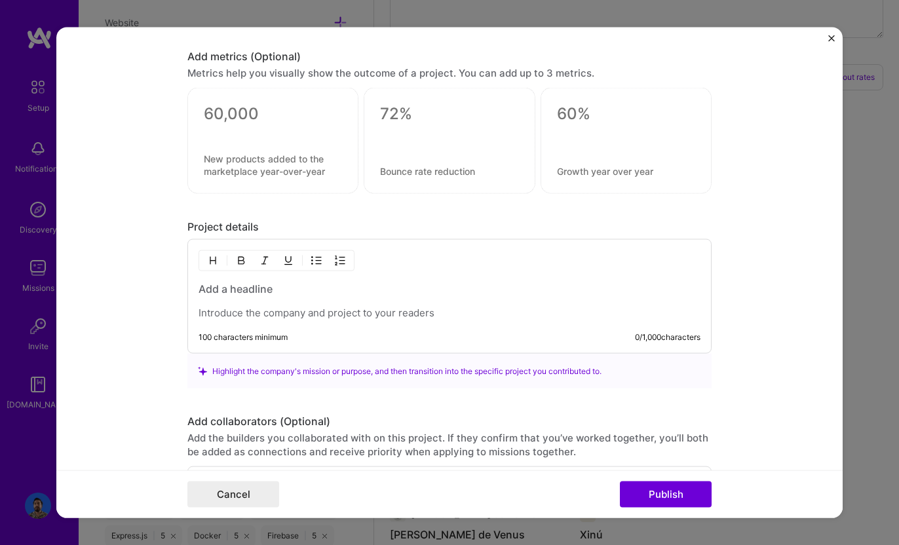
click at [390, 297] on div at bounding box center [450, 301] width 502 height 38
click at [375, 287] on h3 at bounding box center [450, 289] width 502 height 14
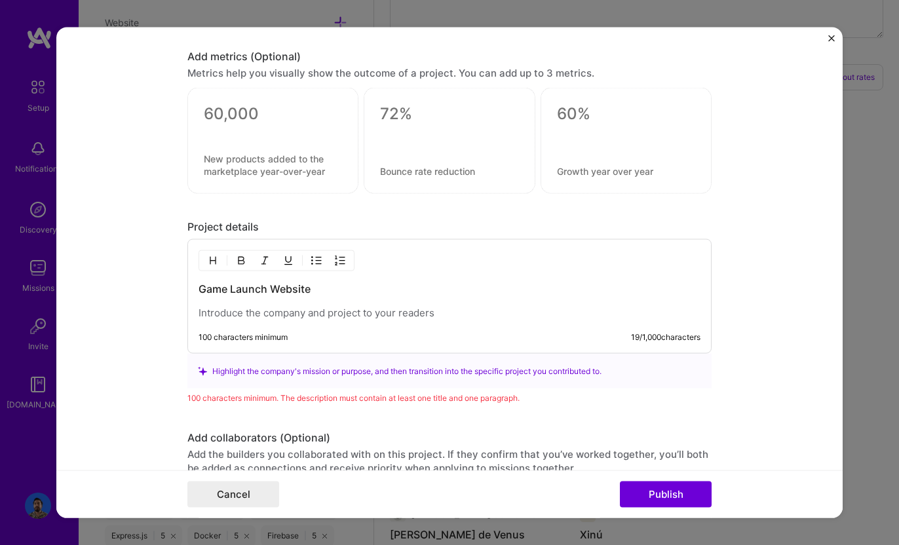
click at [374, 314] on p at bounding box center [450, 313] width 502 height 13
click at [325, 312] on p at bounding box center [450, 313] width 502 height 13
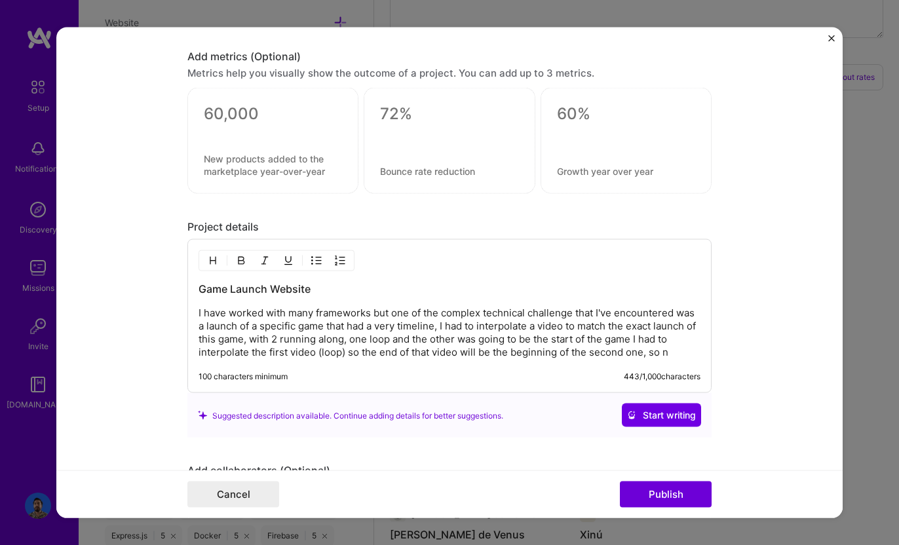
click at [561, 311] on p "I have worked with many frameworks but one of the complex technical challenge t…" at bounding box center [450, 333] width 502 height 52
click at [446, 325] on p "I have worked with many frameworks but one of the complex technical challenge t…" at bounding box center [450, 333] width 502 height 52
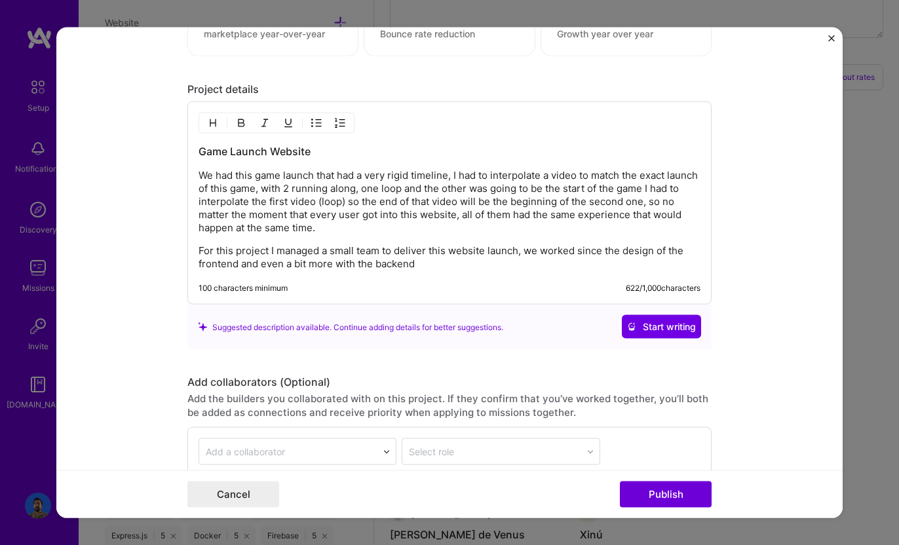
scroll to position [1441, 0]
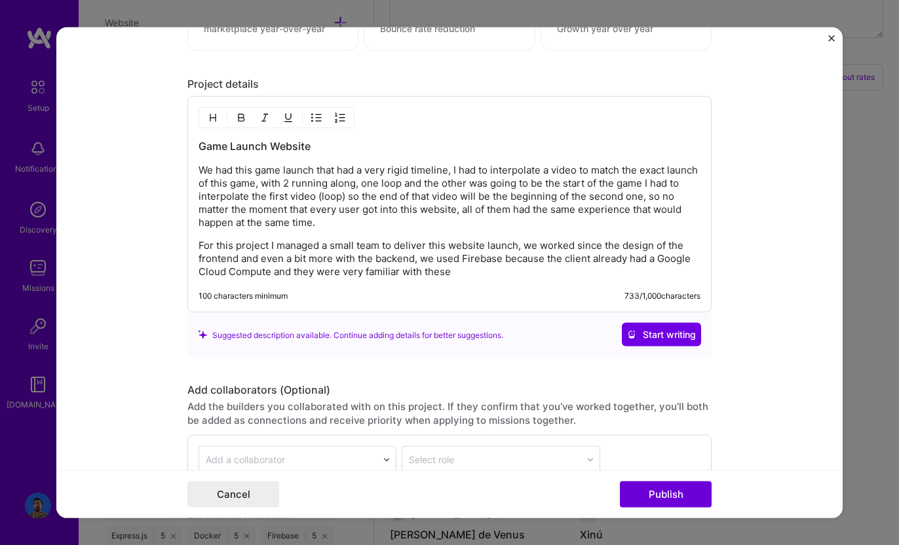
click at [555, 271] on p "For this project I managed a small team to deliver this website launch, we work…" at bounding box center [450, 258] width 502 height 39
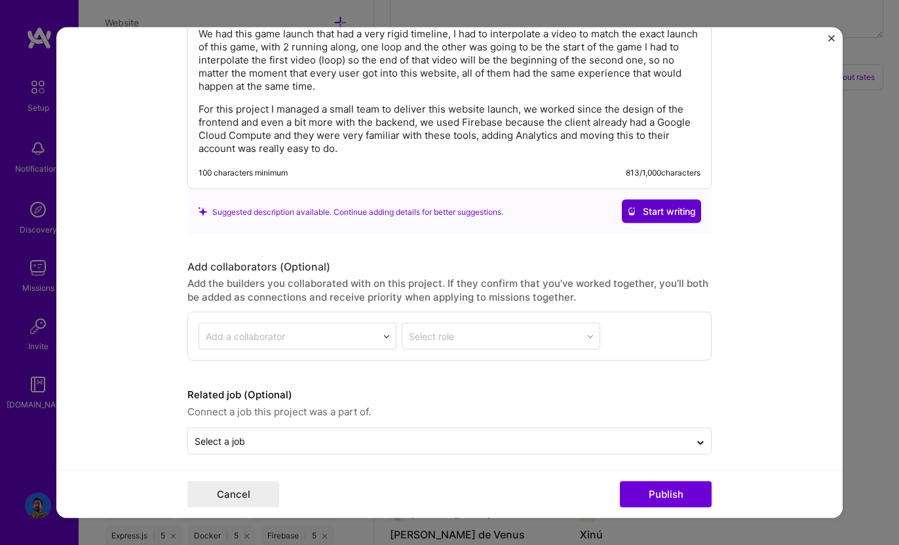
scroll to position [1587, 0]
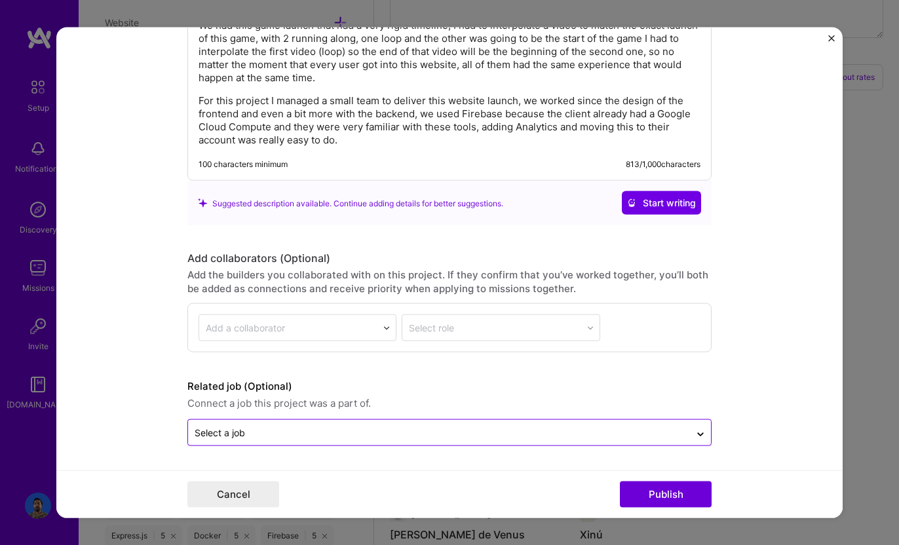
click at [259, 436] on input "text" at bounding box center [439, 433] width 489 height 14
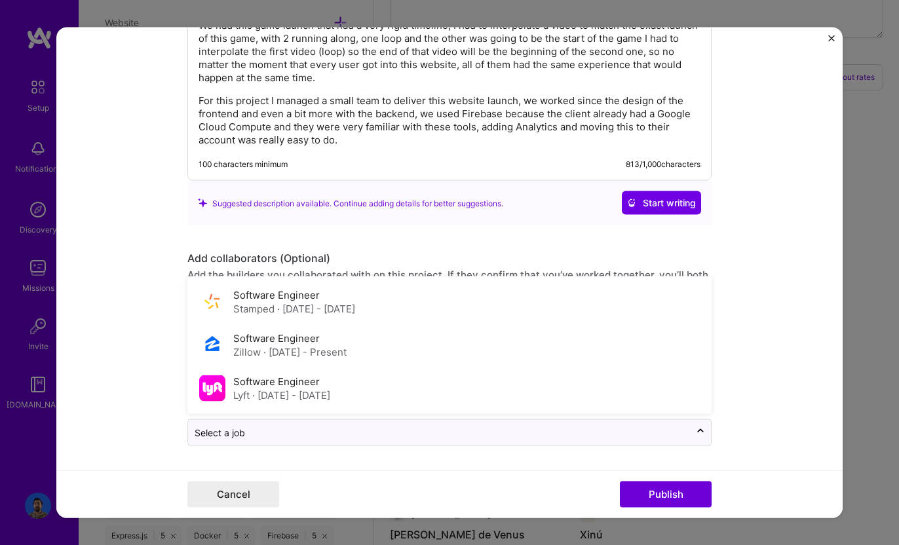
click at [147, 384] on form "Project title Olli Olli World Company 2K Project industry Industry 1 Project Li…" at bounding box center [449, 273] width 786 height 491
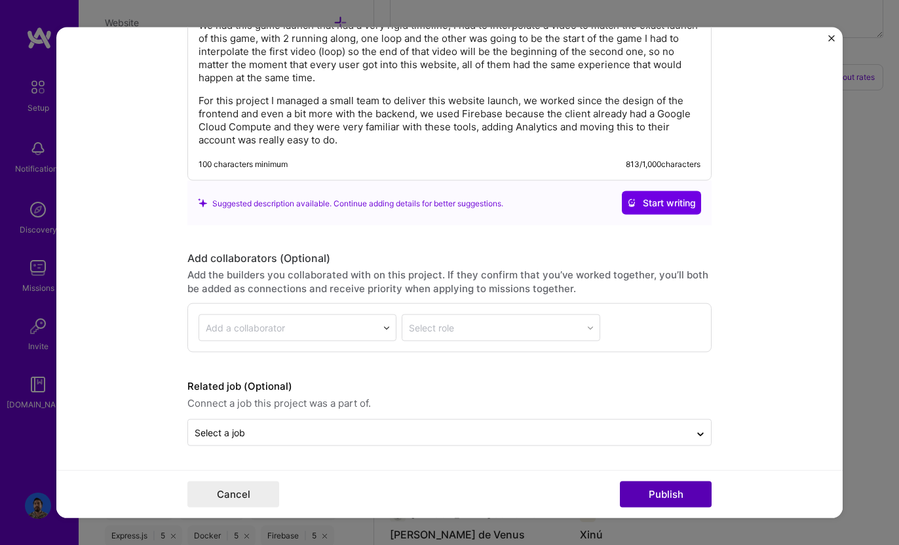
click at [649, 499] on button "Publish" at bounding box center [666, 494] width 92 height 26
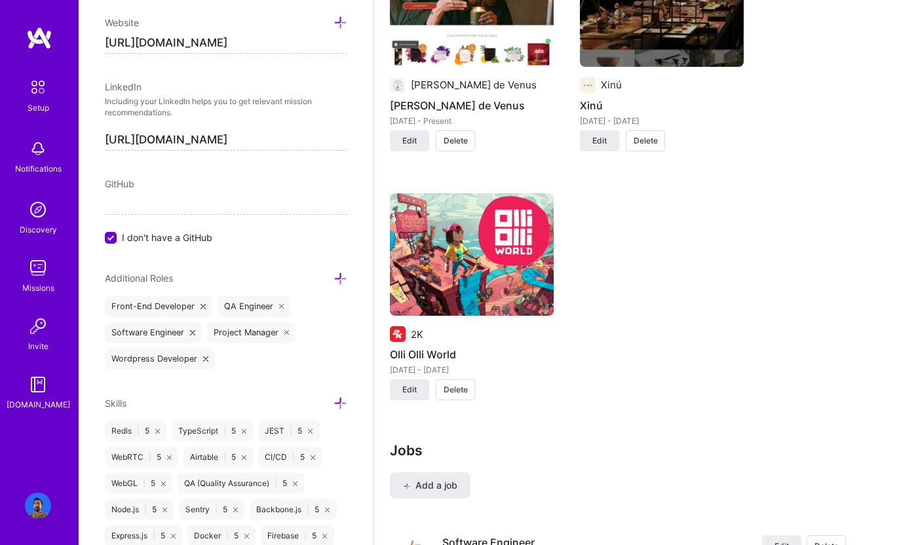
scroll to position [1206, 0]
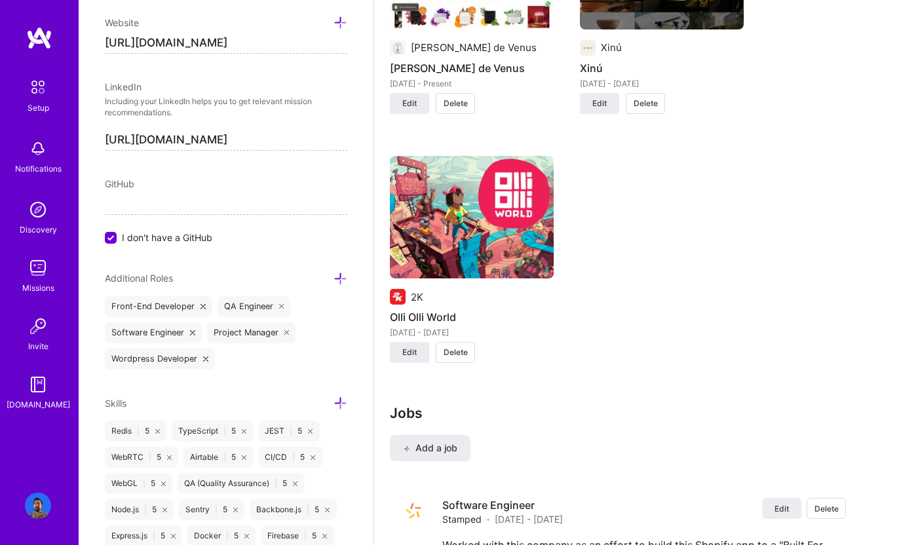
click at [582, 281] on div "[PERSON_NAME] de [PERSON_NAME] de Venus [DATE] - Present Edit Delete [PERSON_NA…" at bounding box center [636, 142] width 493 height 472
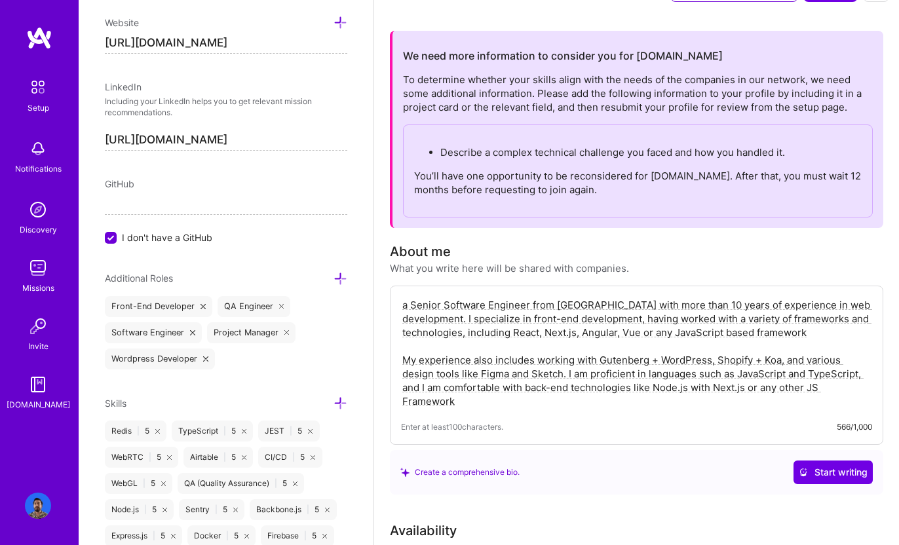
scroll to position [0, 0]
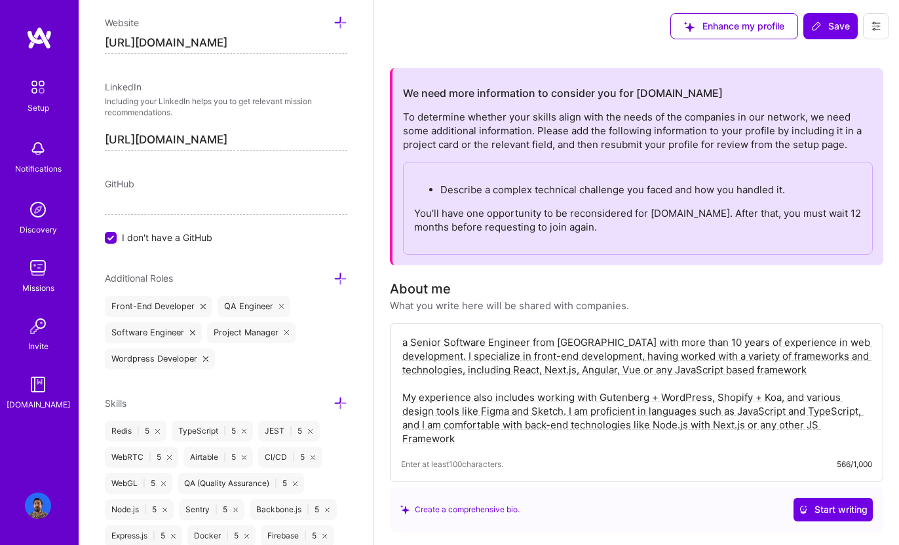
click at [789, 30] on button "Enhance my profile" at bounding box center [734, 26] width 128 height 26
click at [815, 16] on button "Save" at bounding box center [830, 26] width 54 height 26
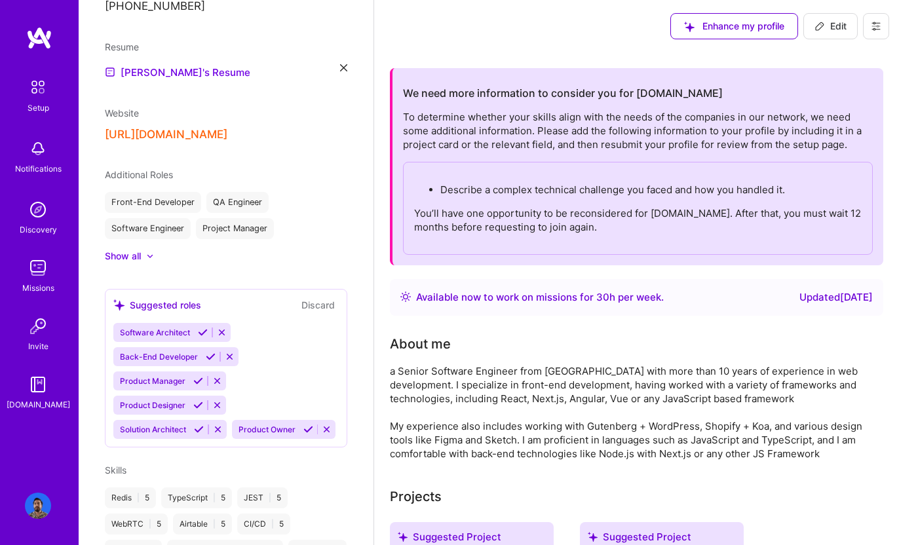
scroll to position [471, 0]
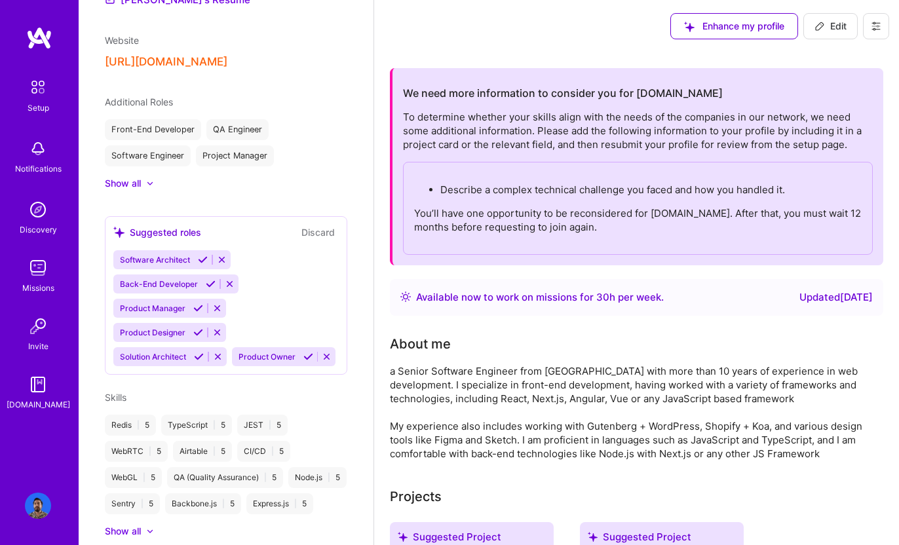
click at [207, 279] on icon at bounding box center [211, 284] width 10 height 10
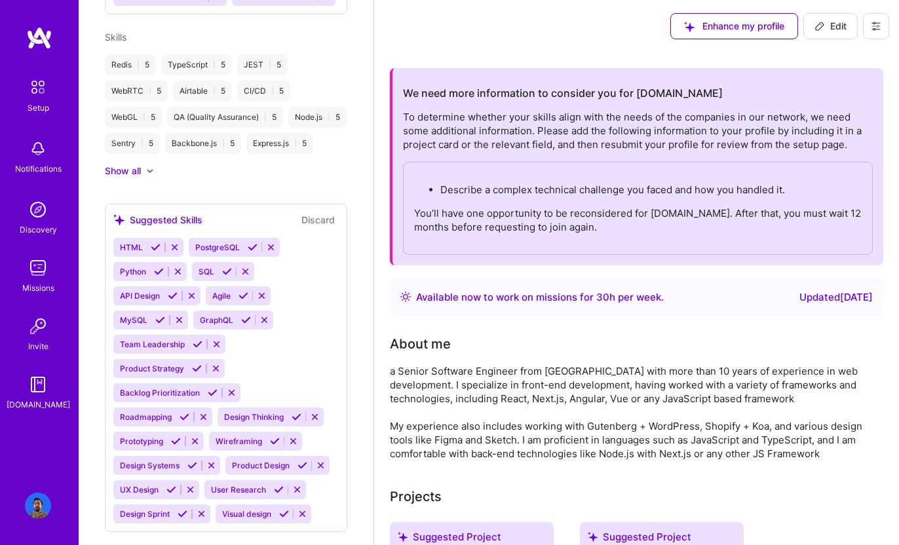
scroll to position [806, 0]
click at [153, 254] on icon at bounding box center [156, 249] width 10 height 10
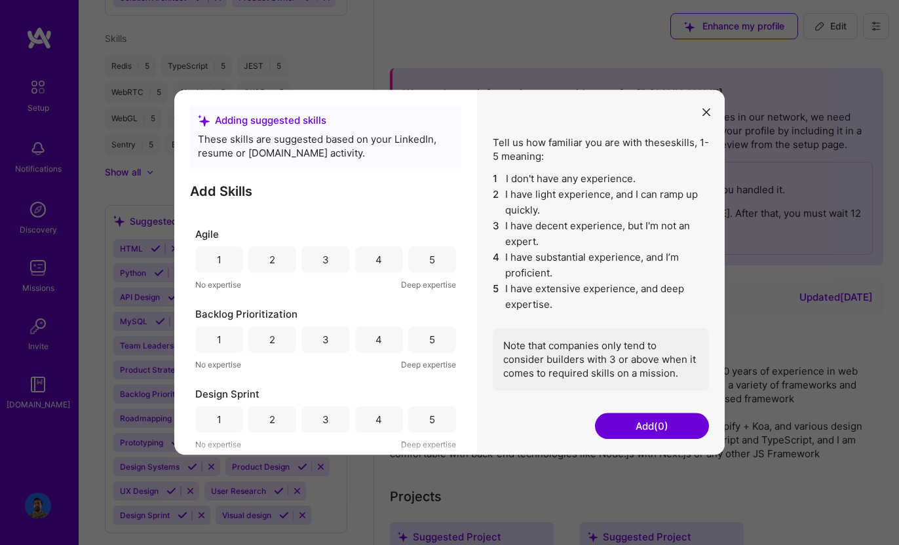
scroll to position [71, 0]
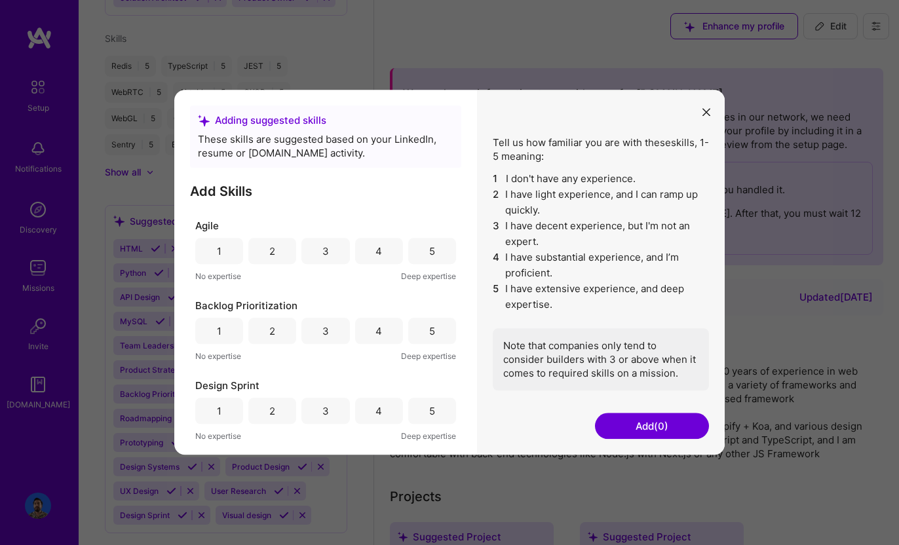
click at [417, 252] on div "5" at bounding box center [432, 251] width 48 height 26
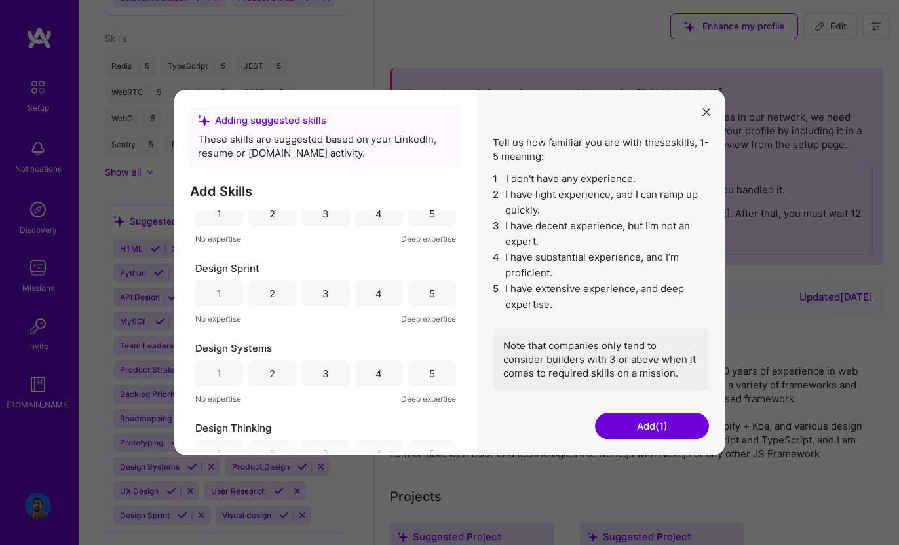
click at [430, 301] on div "5" at bounding box center [432, 293] width 48 height 26
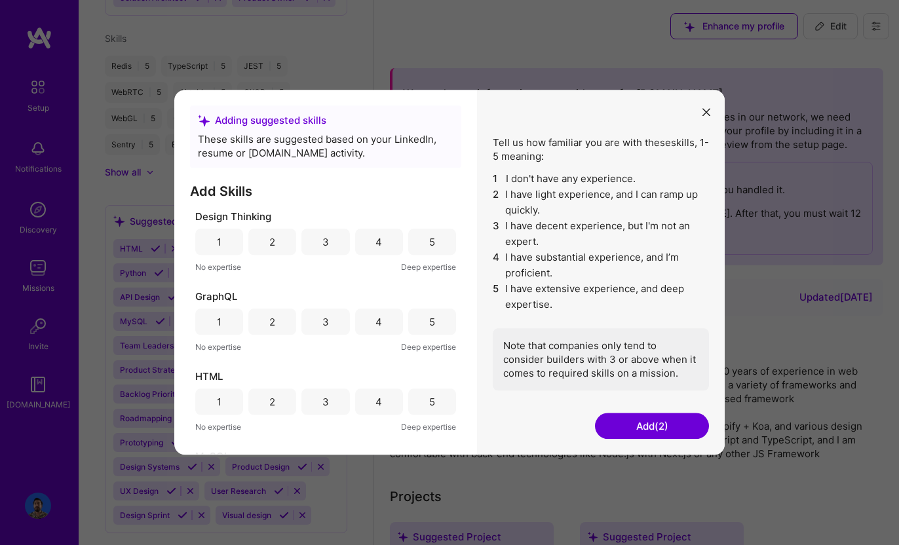
scroll to position [414, 0]
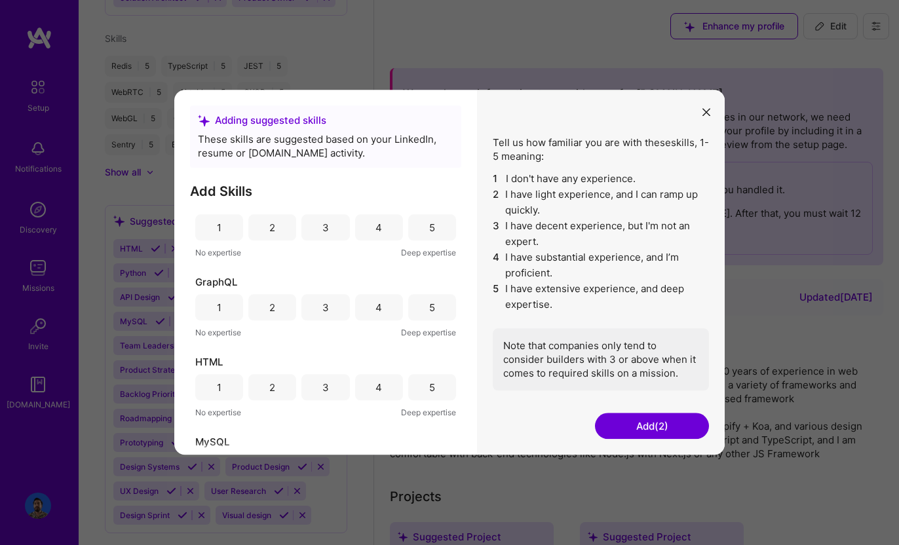
click at [430, 301] on div "5" at bounding box center [432, 307] width 48 height 26
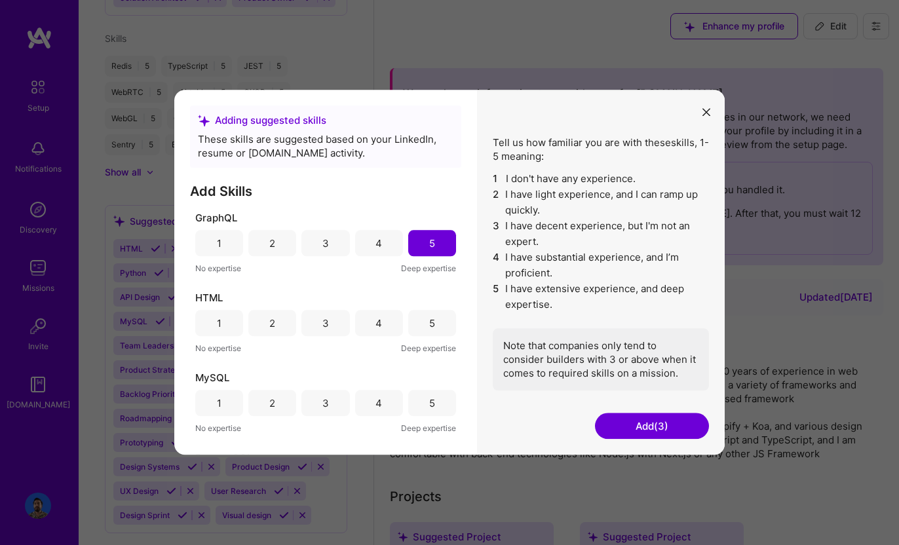
click at [429, 319] on div "5" at bounding box center [432, 323] width 6 height 14
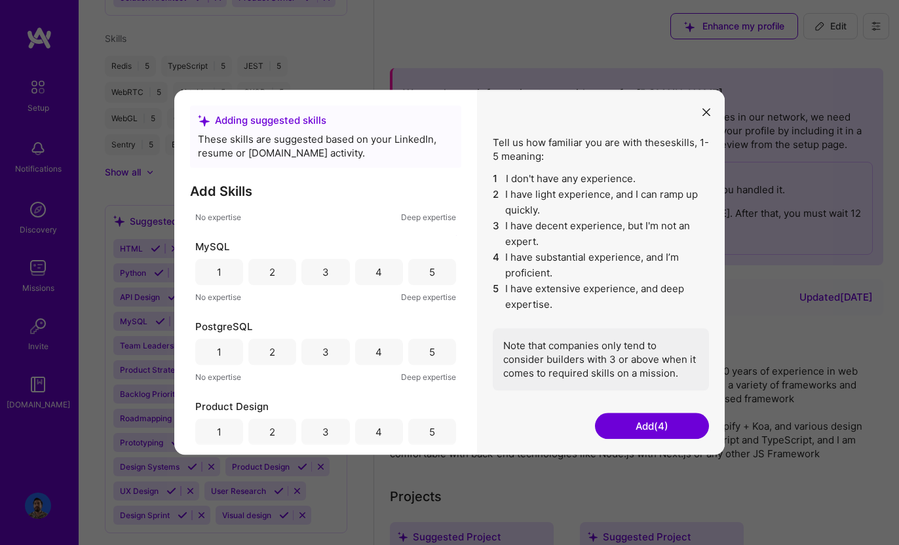
click at [430, 277] on div "5" at bounding box center [432, 272] width 48 height 26
click at [387, 352] on div "4" at bounding box center [379, 352] width 48 height 26
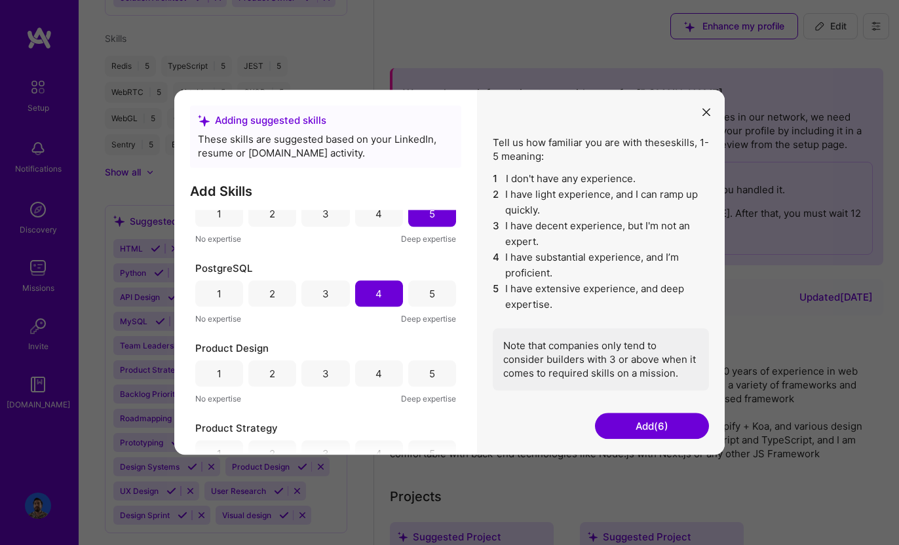
click at [438, 273] on div "PostgreSQL" at bounding box center [325, 268] width 261 height 14
click at [429, 290] on div "5" at bounding box center [432, 294] width 6 height 14
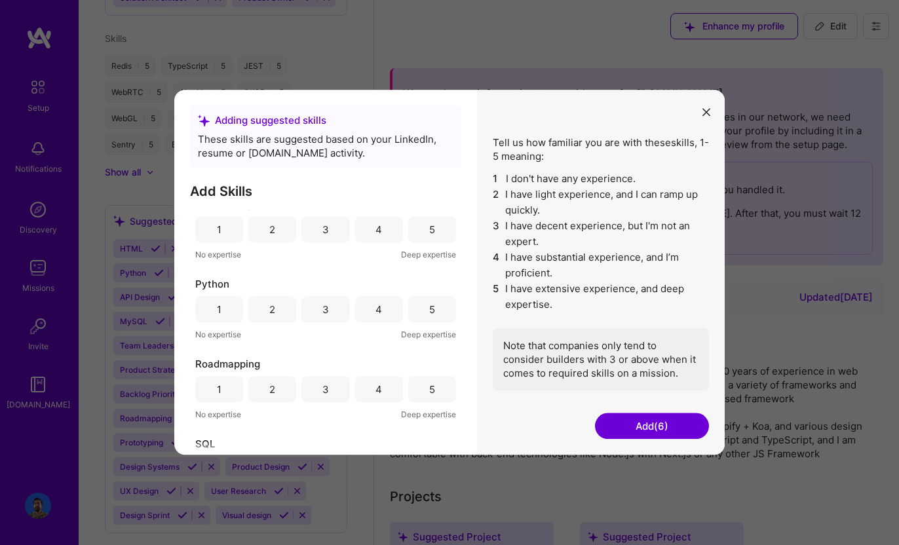
scroll to position [976, 0]
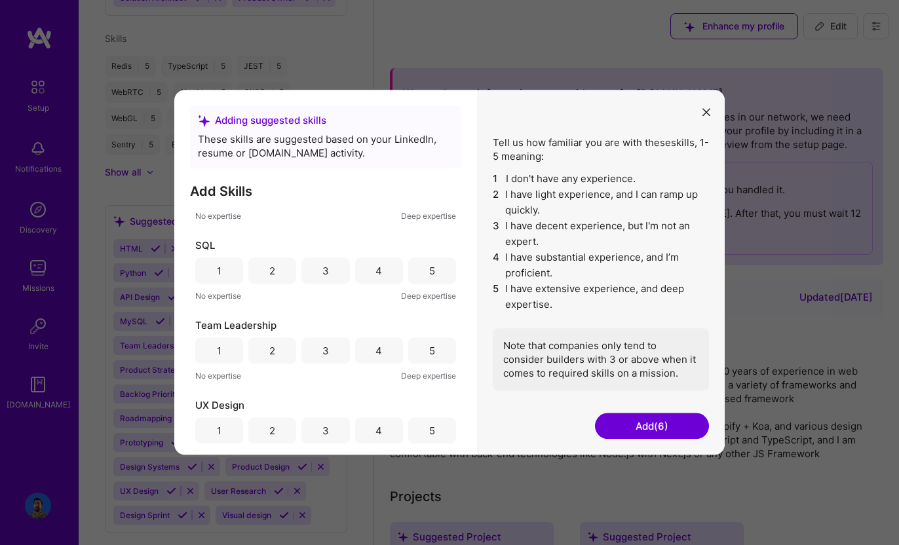
click at [429, 271] on div "5" at bounding box center [432, 271] width 6 height 14
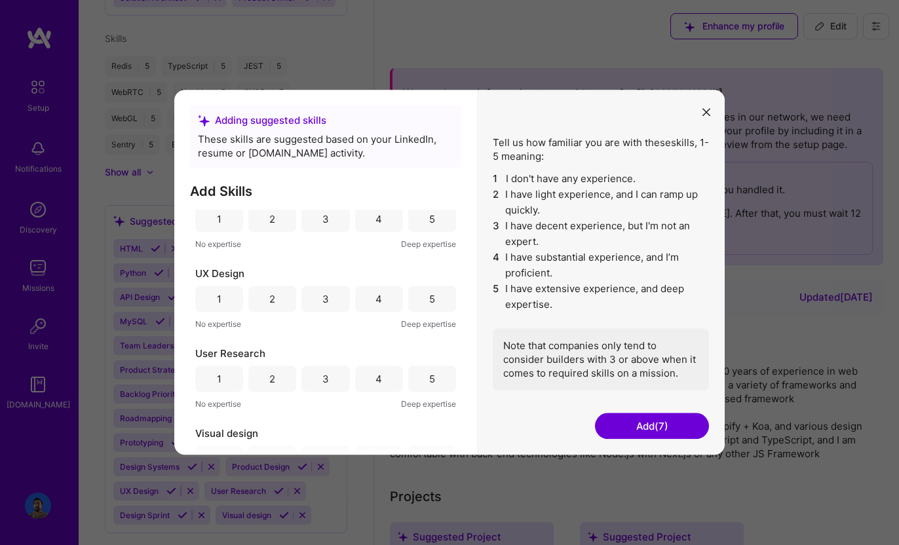
click at [426, 307] on div "5" at bounding box center [432, 299] width 48 height 26
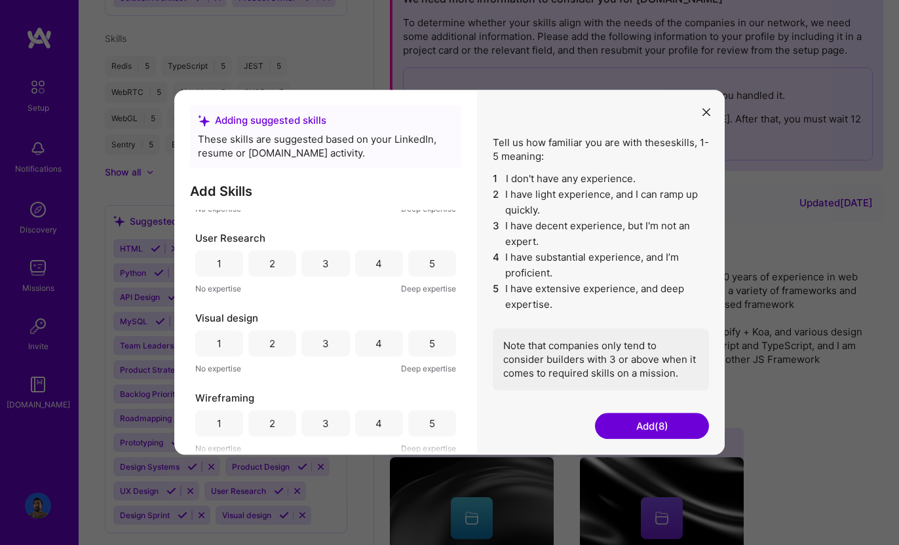
scroll to position [144, 0]
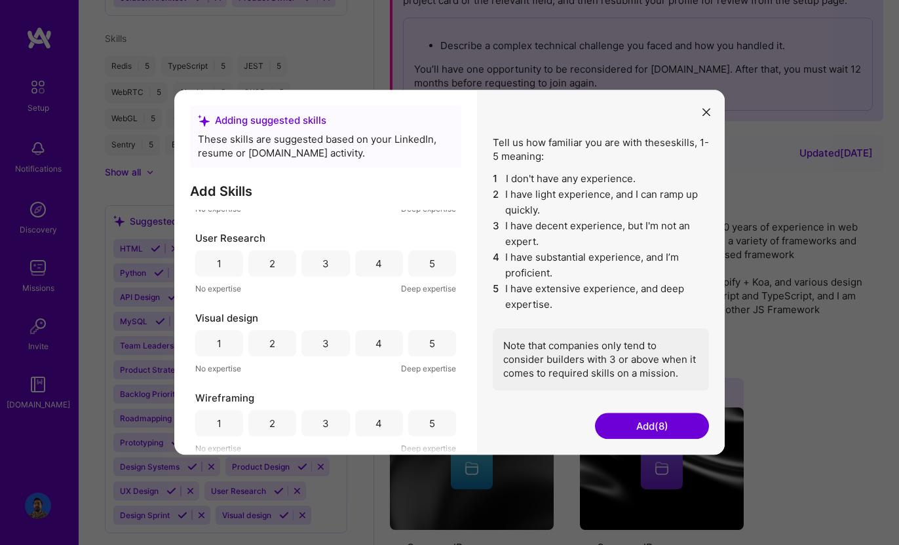
click at [665, 419] on button "Add (8)" at bounding box center [652, 426] width 114 height 26
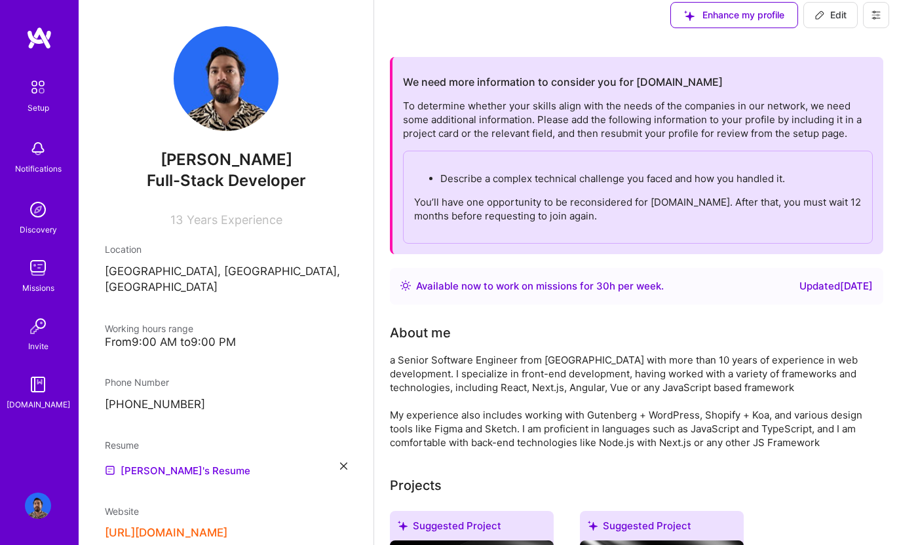
scroll to position [0, 0]
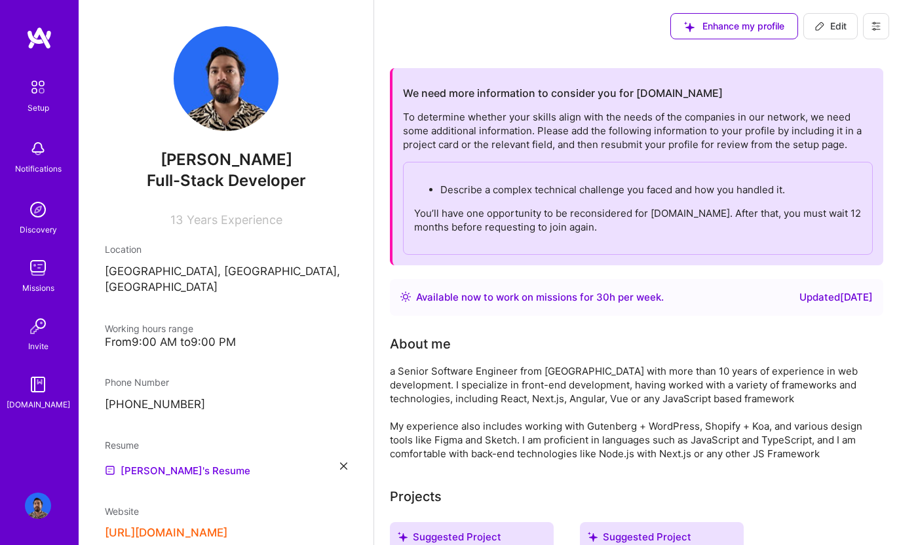
click at [883, 28] on button at bounding box center [876, 26] width 26 height 26
click at [31, 213] on img at bounding box center [38, 210] width 26 height 26
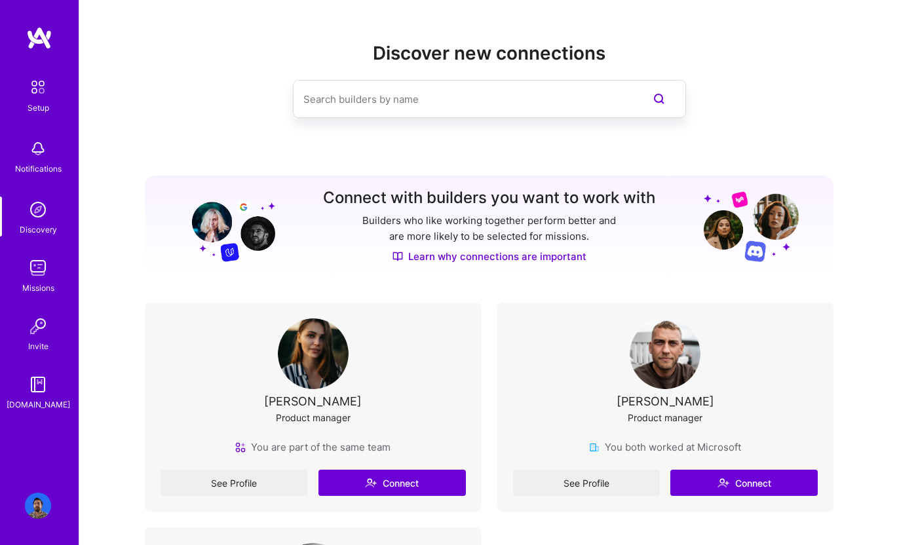
click at [38, 278] on img at bounding box center [38, 268] width 26 height 26
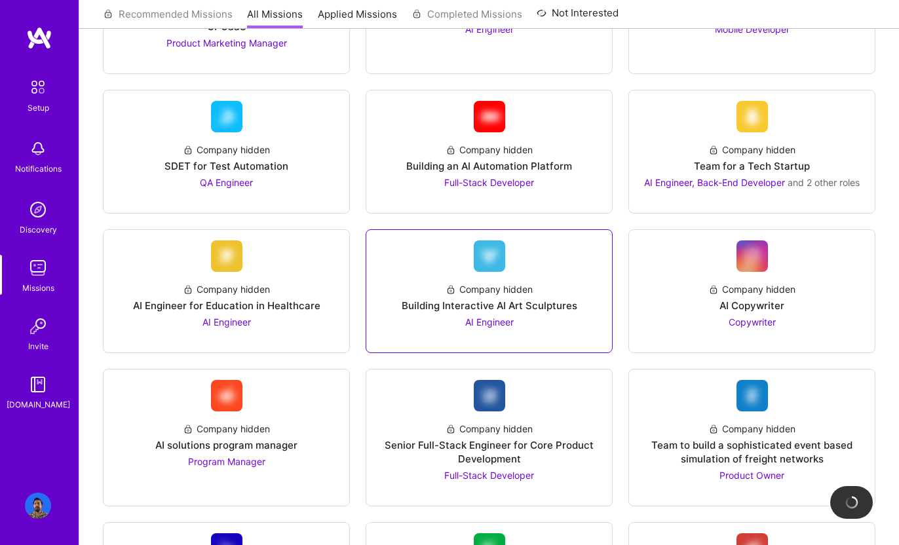
scroll to position [609, 0]
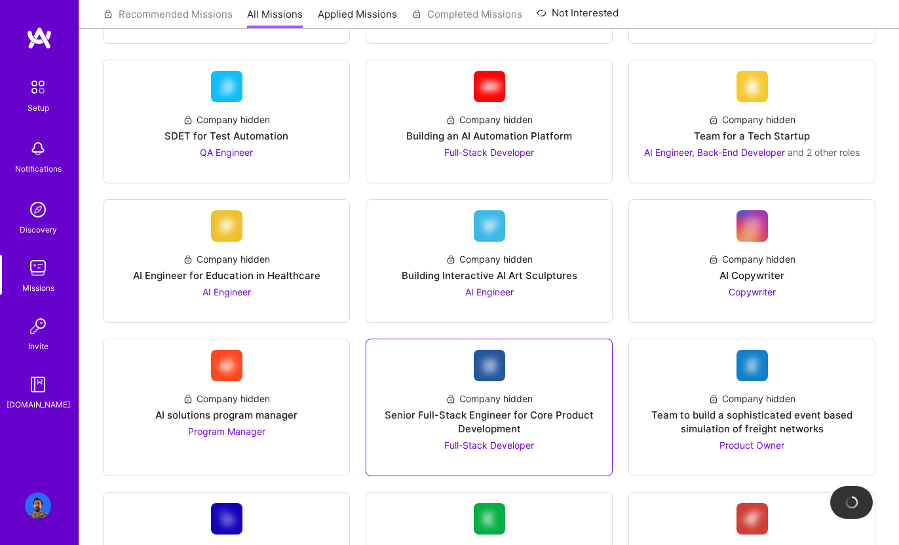
click at [526, 423] on div "Senior Full-Stack Engineer for Core Product Development" at bounding box center [489, 422] width 225 height 28
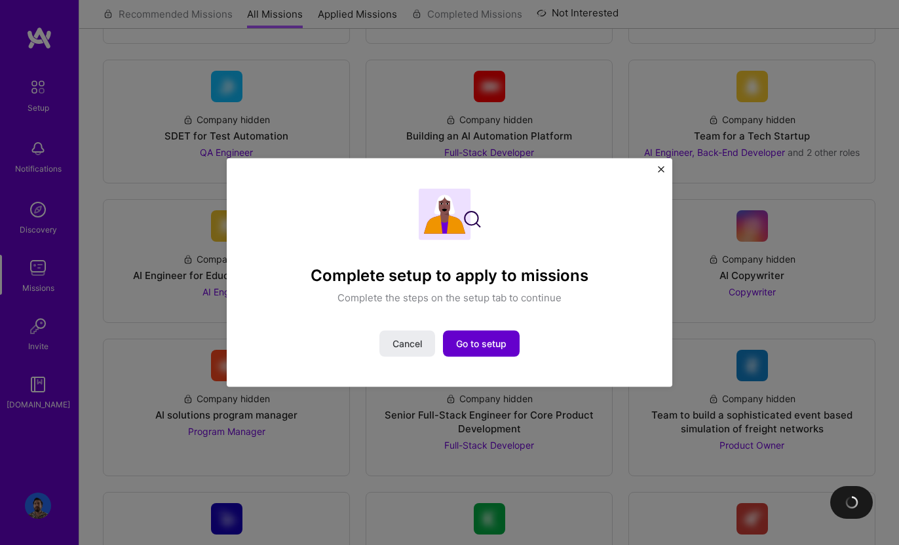
click at [469, 345] on span "Go to setup" at bounding box center [481, 343] width 50 height 13
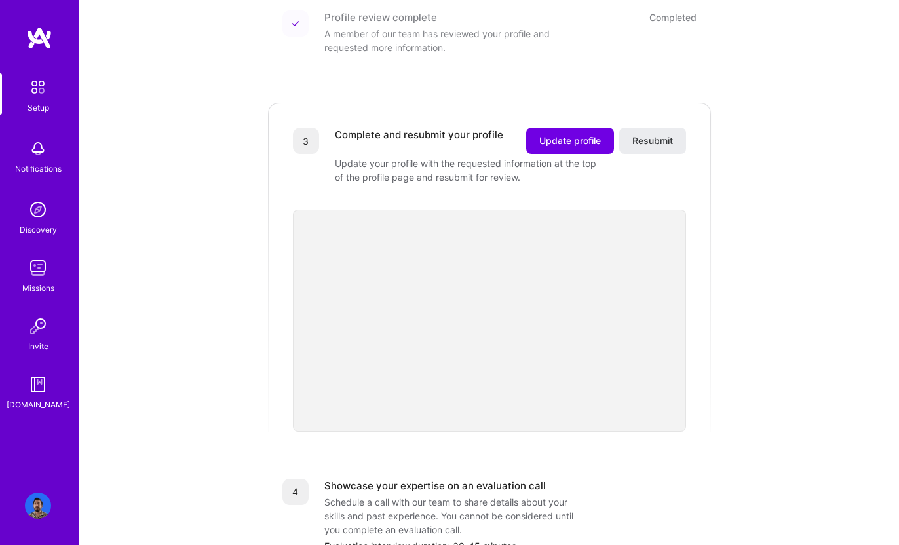
scroll to position [171, 0]
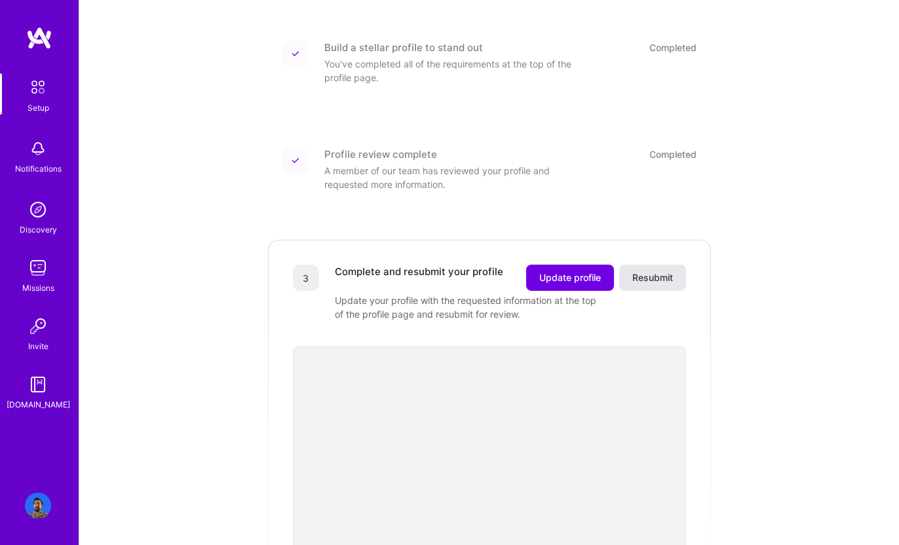
click at [656, 271] on span "Resubmit" at bounding box center [652, 277] width 41 height 13
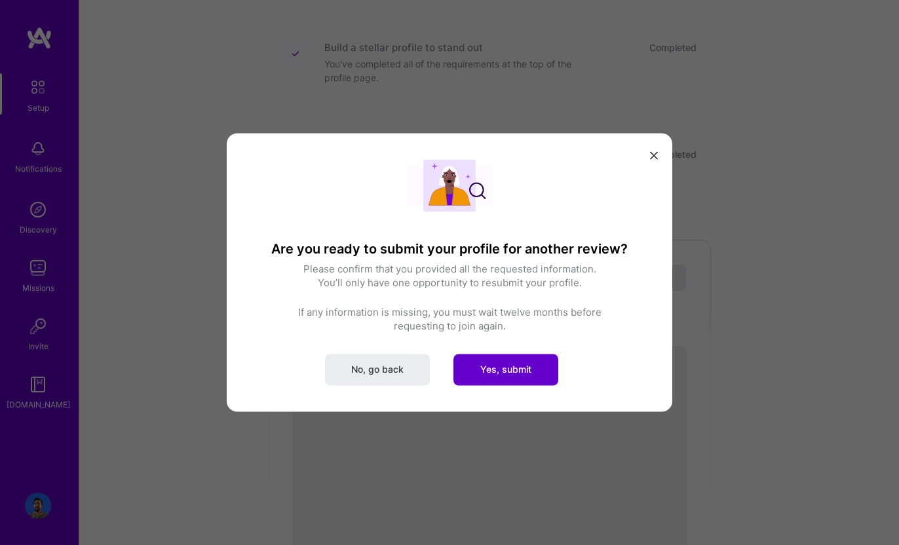
click at [474, 365] on button "Yes, submit" at bounding box center [505, 369] width 105 height 31
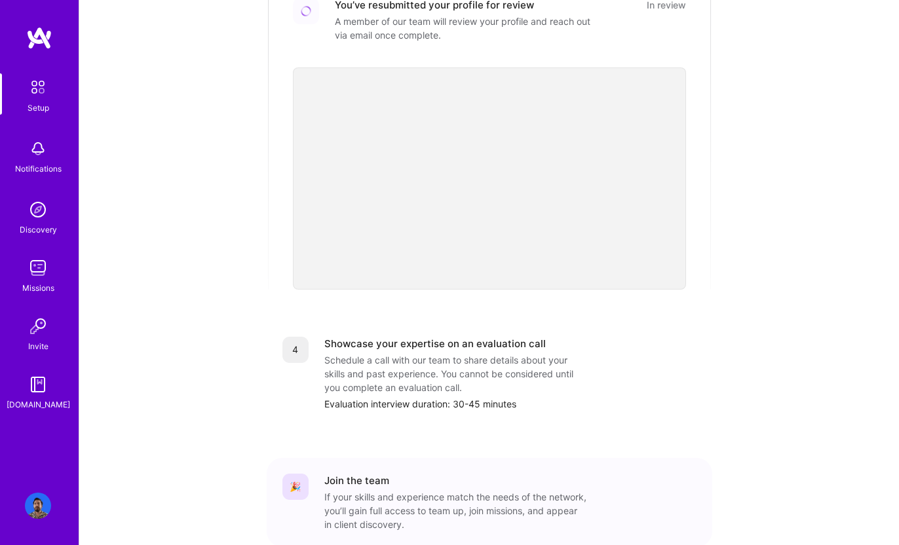
scroll to position [495, 0]
